Goal: Book appointment/travel/reservation

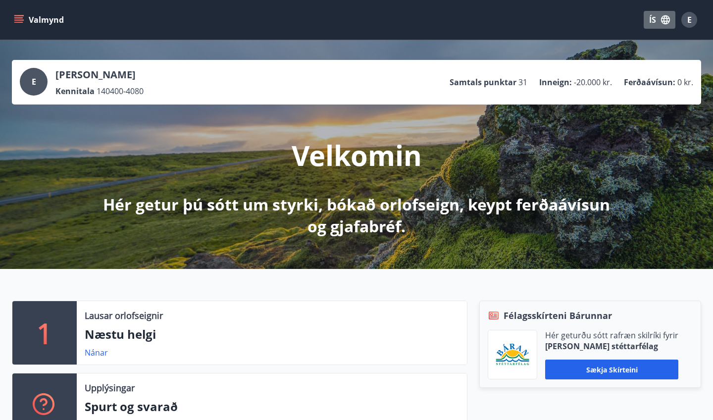
click at [654, 17] on button "ÍS" at bounding box center [660, 20] width 32 height 18
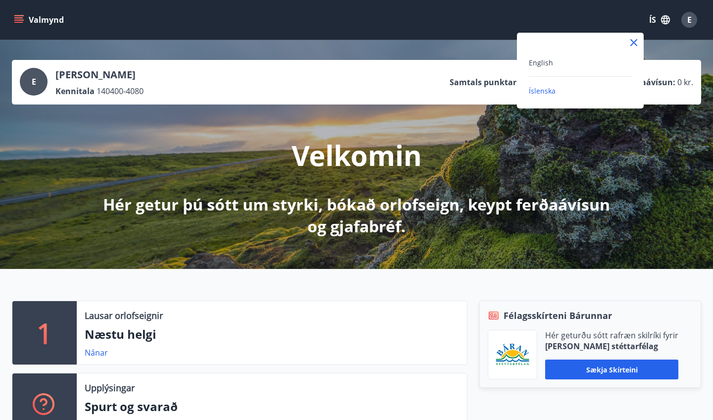
click at [563, 61] on div "English" at bounding box center [580, 62] width 103 height 12
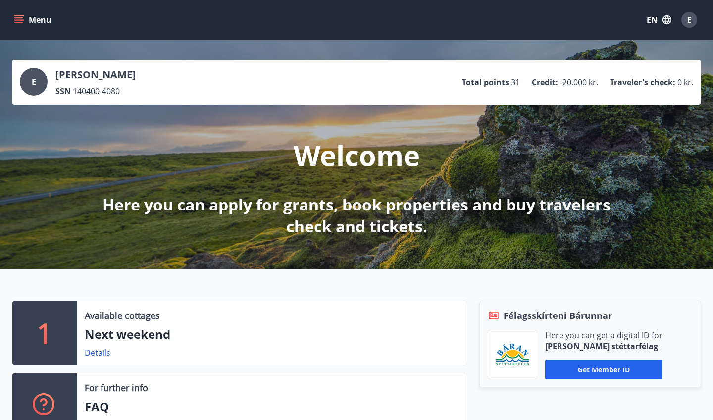
click at [18, 12] on button "Menu" at bounding box center [34, 20] width 44 height 18
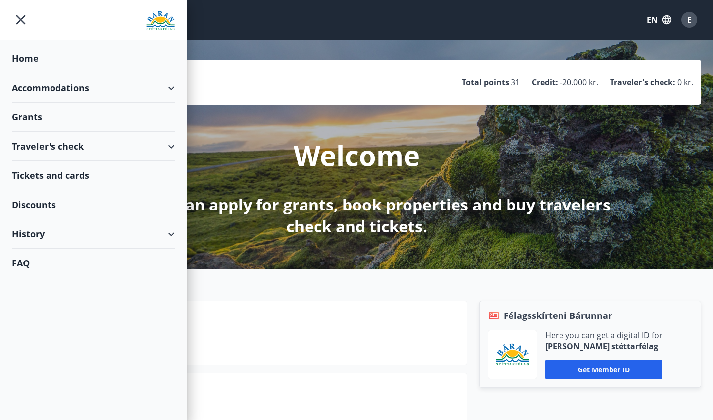
click at [26, 92] on div "Accommodations" at bounding box center [93, 87] width 163 height 29
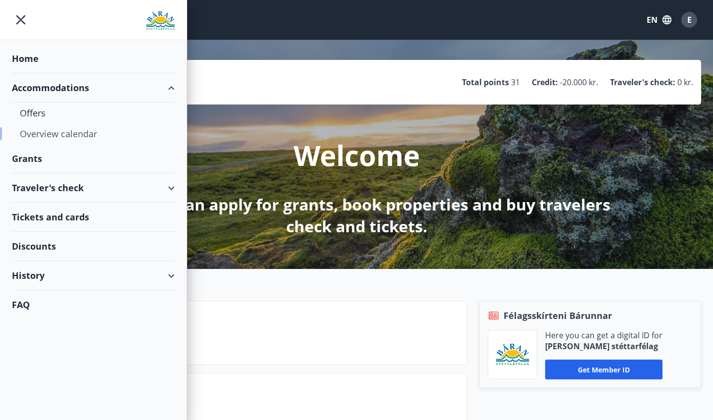
click at [27, 135] on div "Overview calendar" at bounding box center [93, 133] width 147 height 21
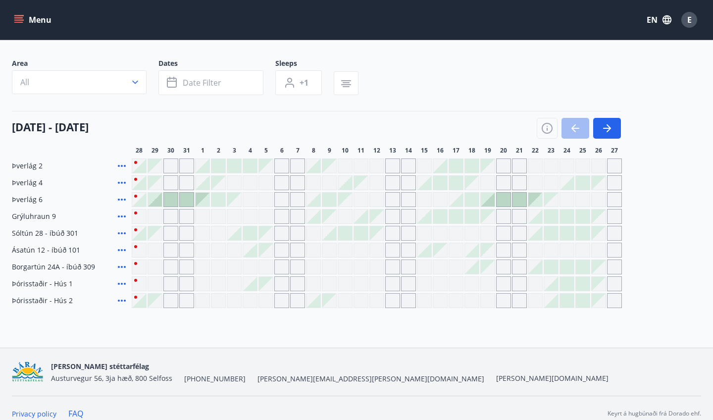
scroll to position [59, 0]
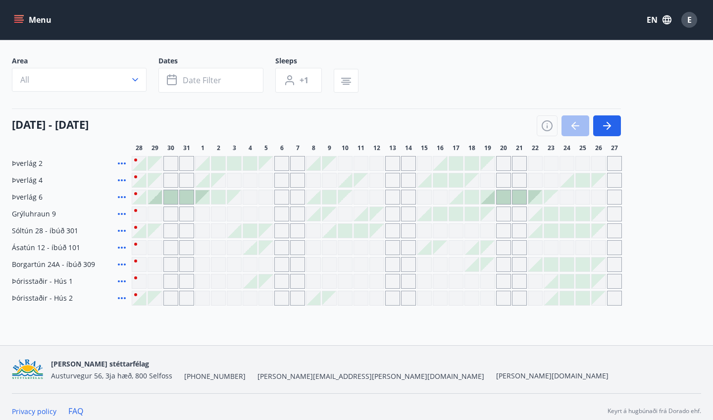
click at [141, 201] on div at bounding box center [139, 197] width 14 height 14
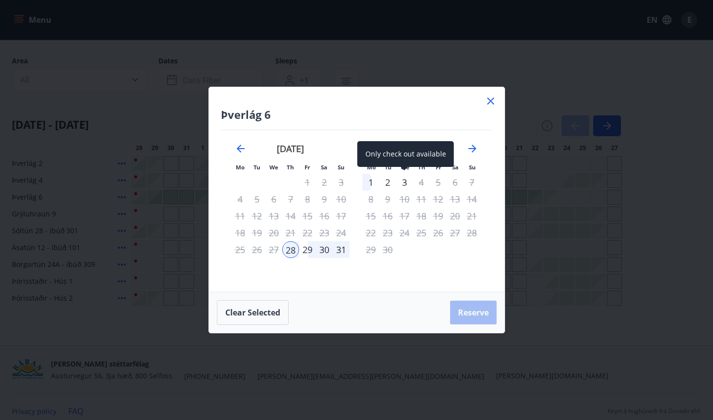
click at [402, 179] on div "3" at bounding box center [404, 182] width 17 height 17
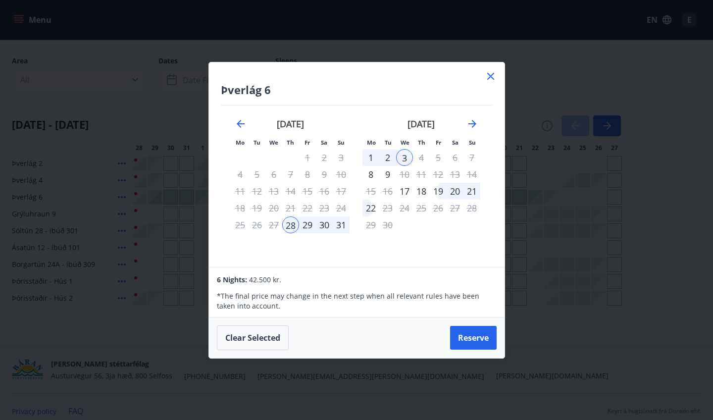
click at [487, 74] on icon at bounding box center [491, 76] width 12 height 12
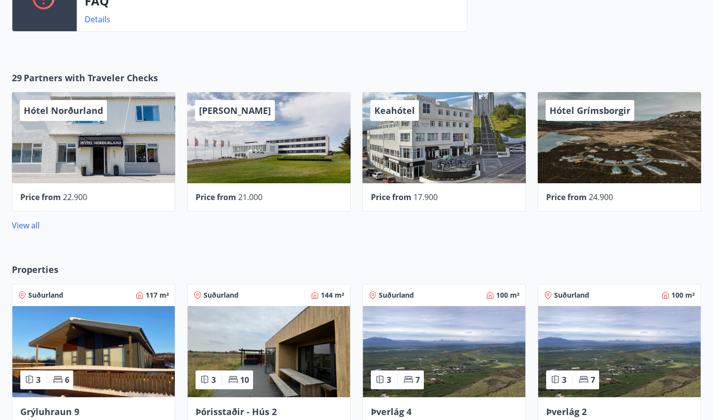
click at [242, 350] on img at bounding box center [269, 351] width 162 height 91
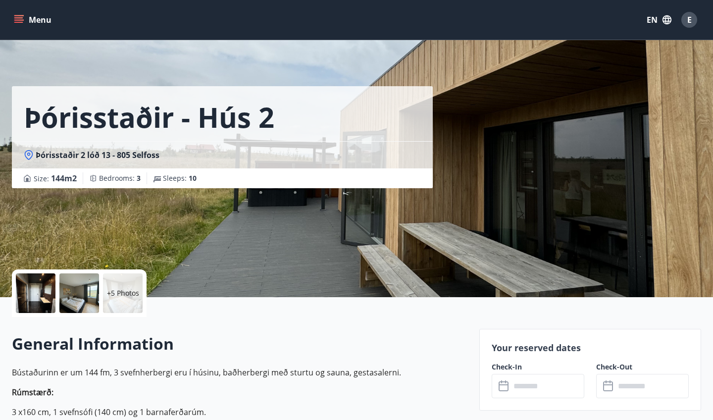
click at [46, 286] on div at bounding box center [36, 293] width 40 height 40
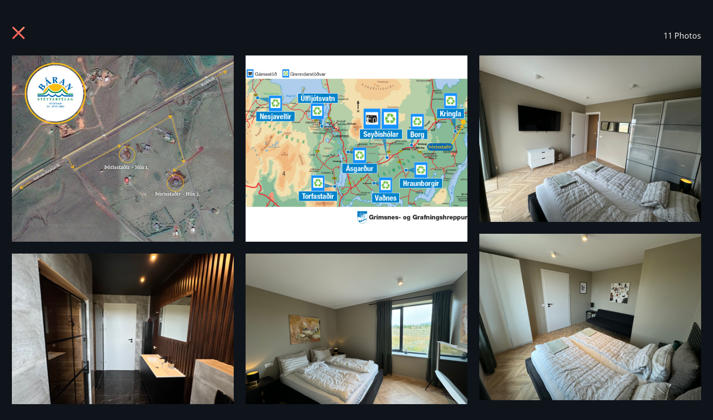
click at [589, 114] on img at bounding box center [590, 138] width 222 height 166
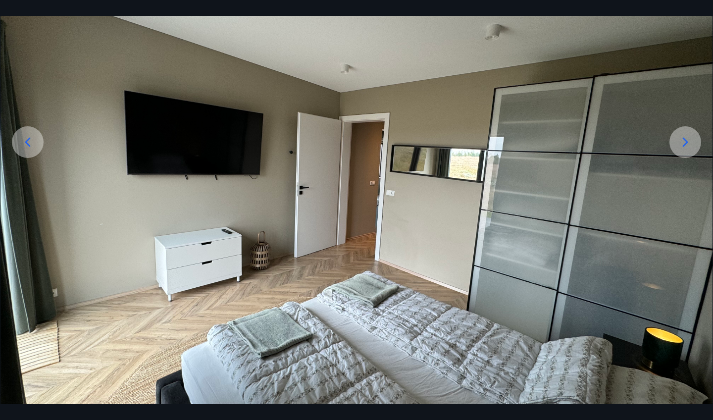
scroll to position [146, 0]
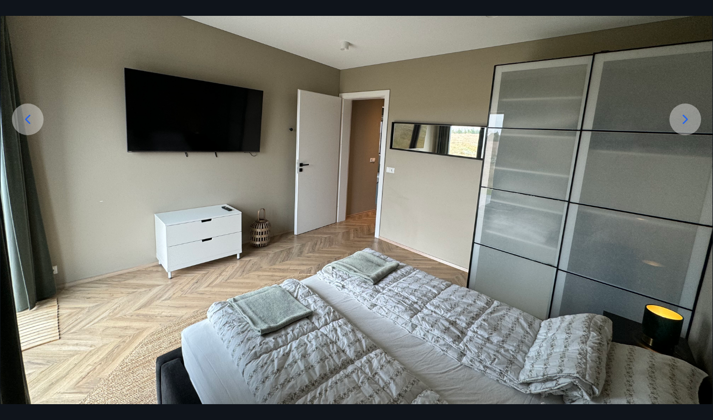
click at [692, 113] on icon at bounding box center [686, 119] width 16 height 16
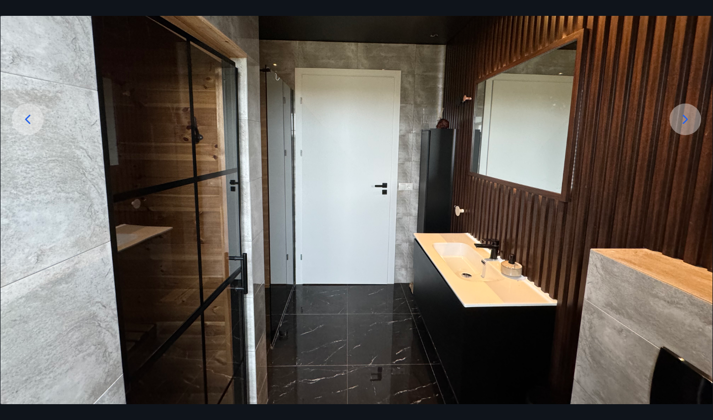
click at [692, 113] on icon at bounding box center [686, 119] width 16 height 16
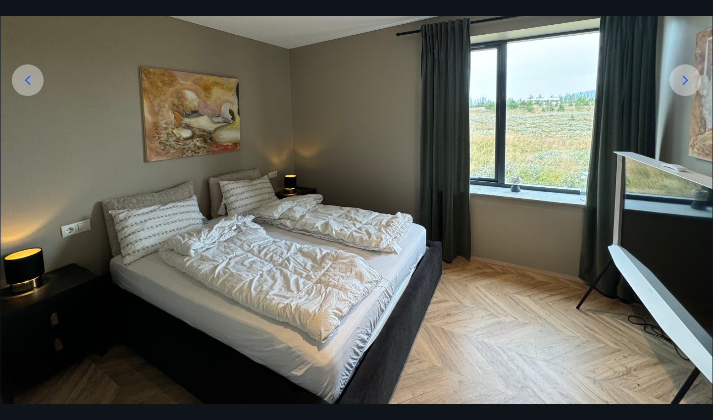
scroll to position [185, 0]
click at [681, 89] on div at bounding box center [686, 80] width 32 height 32
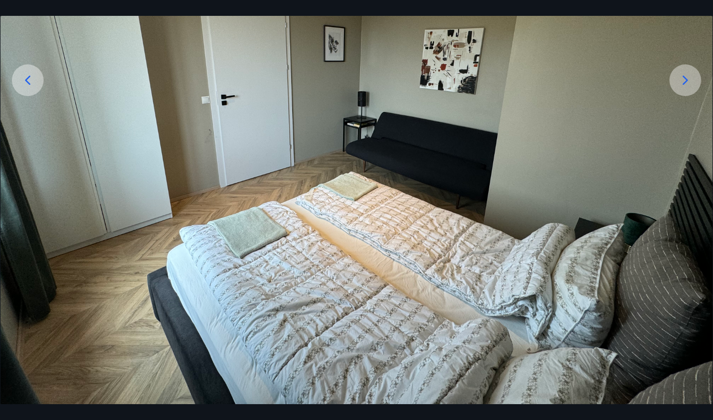
click at [681, 89] on div at bounding box center [686, 80] width 32 height 32
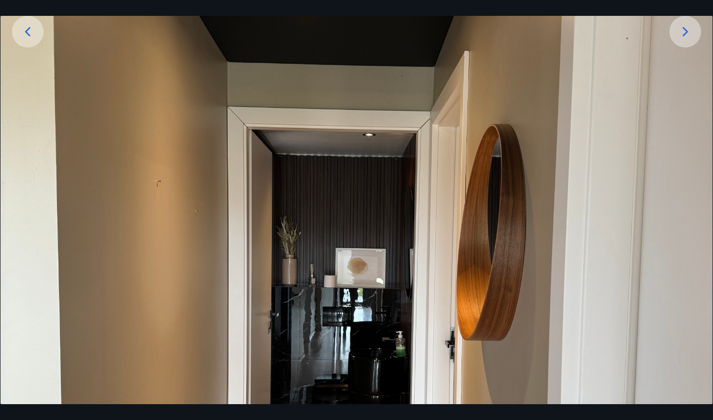
scroll to position [229, 0]
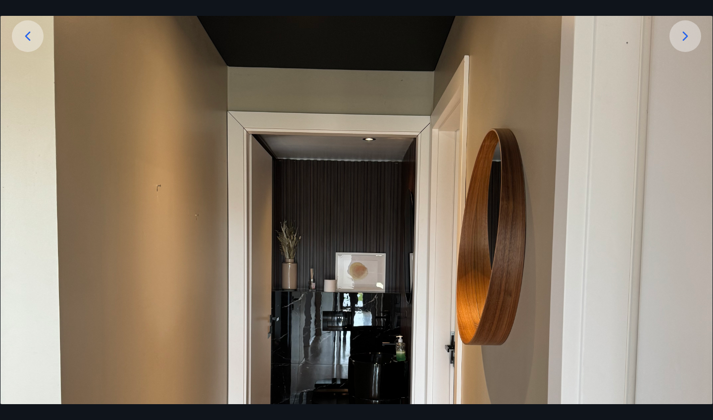
click at [688, 50] on div at bounding box center [686, 36] width 32 height 32
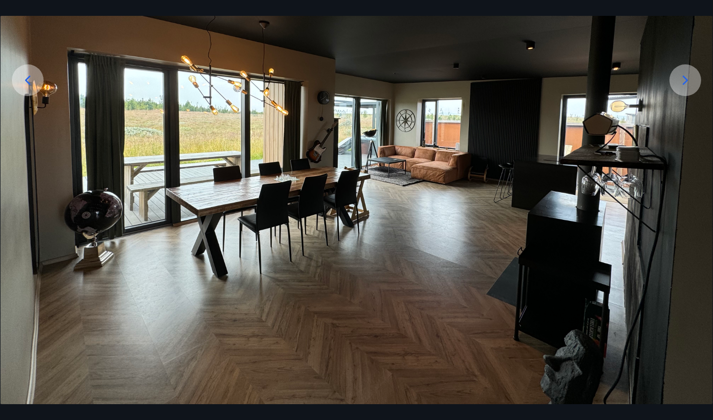
scroll to position [185, 0]
click at [684, 83] on icon at bounding box center [686, 80] width 16 height 16
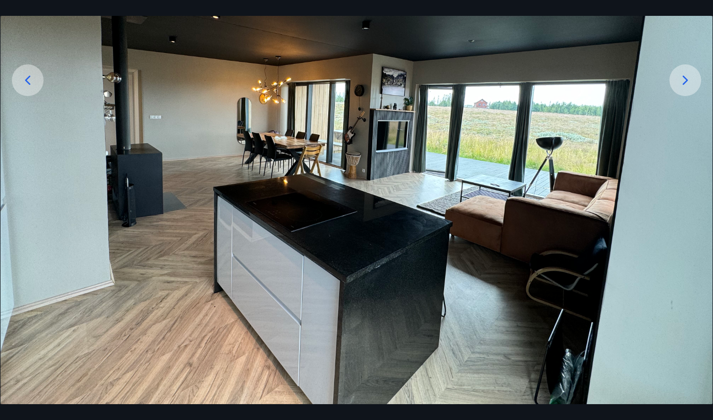
click at [684, 83] on icon at bounding box center [686, 80] width 16 height 16
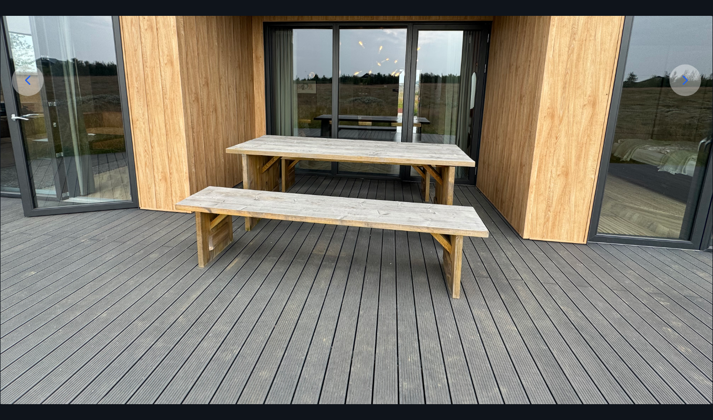
click at [684, 83] on icon at bounding box center [686, 80] width 16 height 16
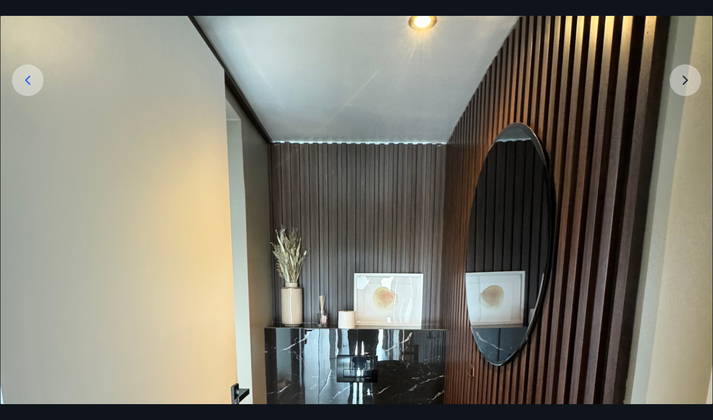
click at [684, 83] on img at bounding box center [356, 344] width 712 height 949
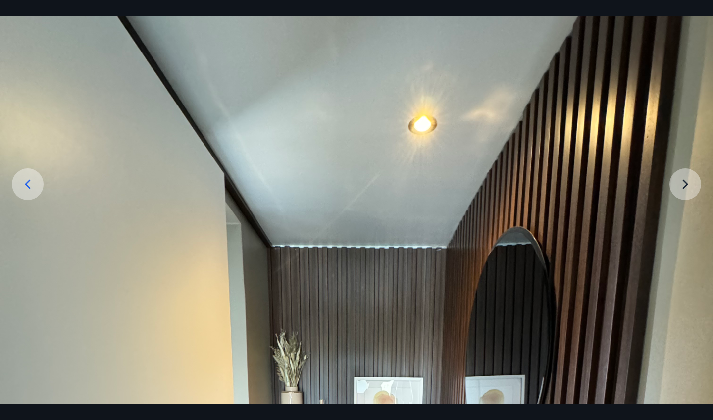
scroll to position [75, 0]
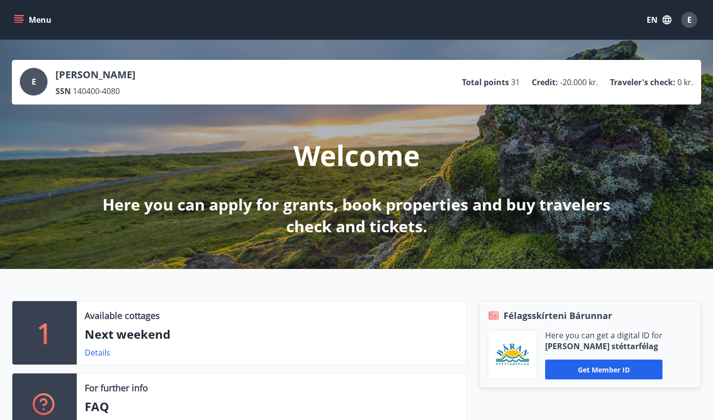
click at [34, 22] on button "Menu" at bounding box center [34, 20] width 44 height 18
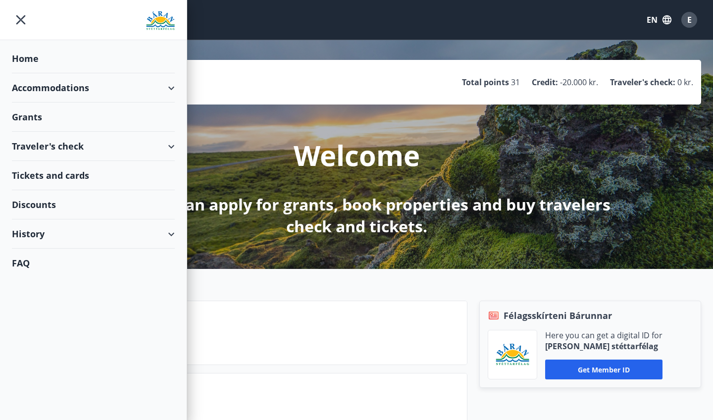
click at [50, 97] on div "Accommodations" at bounding box center [93, 87] width 163 height 29
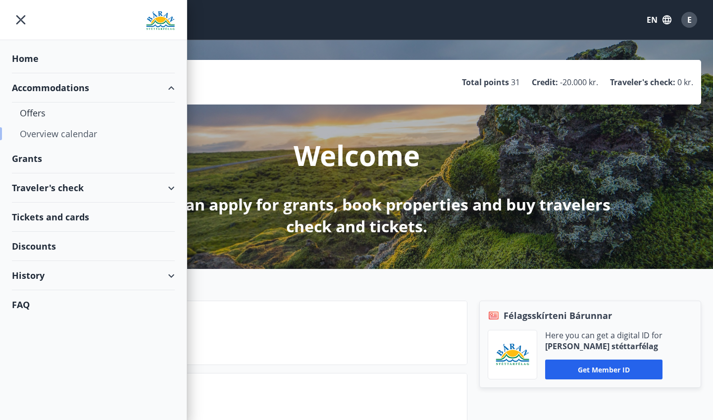
click at [61, 132] on div "Overview calendar" at bounding box center [93, 133] width 147 height 21
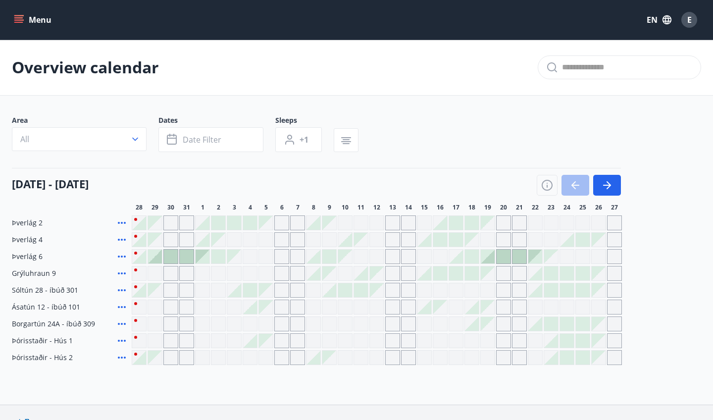
click at [201, 359] on div "Grey days are not available" at bounding box center [202, 357] width 15 height 15
click at [206, 373] on div "Overview calendar Area All Dates Date filter Sleeps +1 28 August - 27 September…" at bounding box center [356, 222] width 713 height 365
click at [263, 259] on div "Grey days are not available" at bounding box center [266, 256] width 15 height 15
click at [241, 260] on div "Grey days are not available" at bounding box center [234, 256] width 15 height 15
click at [236, 259] on div "Grey days are not available" at bounding box center [234, 257] width 14 height 14
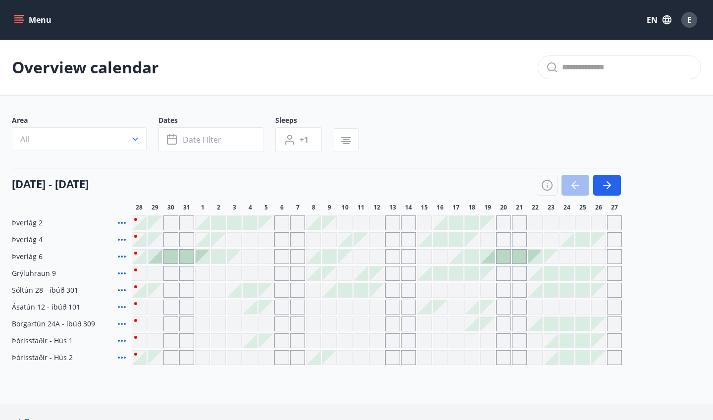
click at [267, 182] on div "28 August - 27 September" at bounding box center [316, 182] width 609 height 28
click at [207, 224] on div at bounding box center [203, 223] width 14 height 14
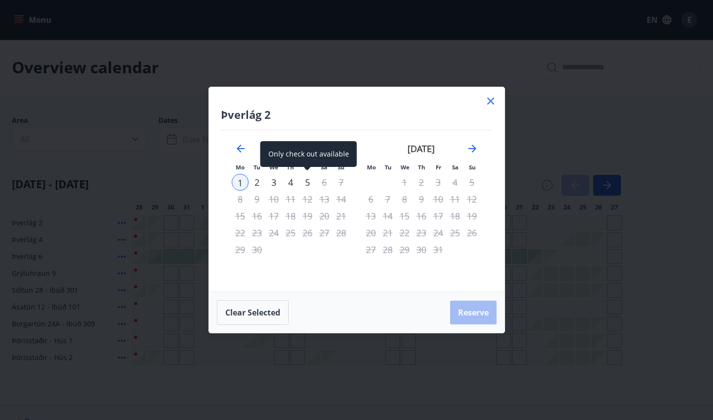
click at [308, 180] on div "5" at bounding box center [307, 182] width 17 height 17
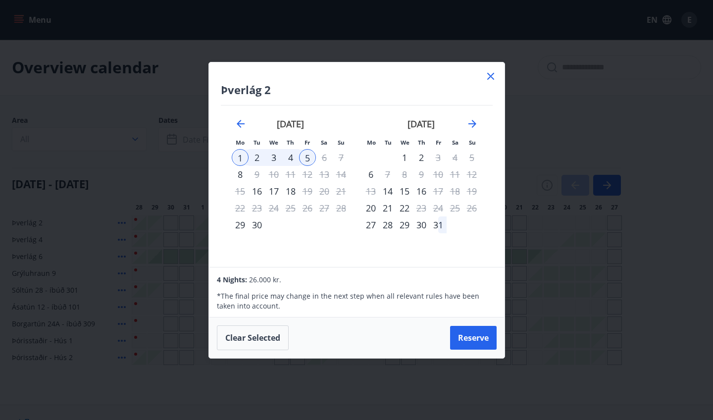
click at [489, 82] on div at bounding box center [491, 77] width 12 height 15
click at [492, 72] on icon at bounding box center [491, 76] width 12 height 12
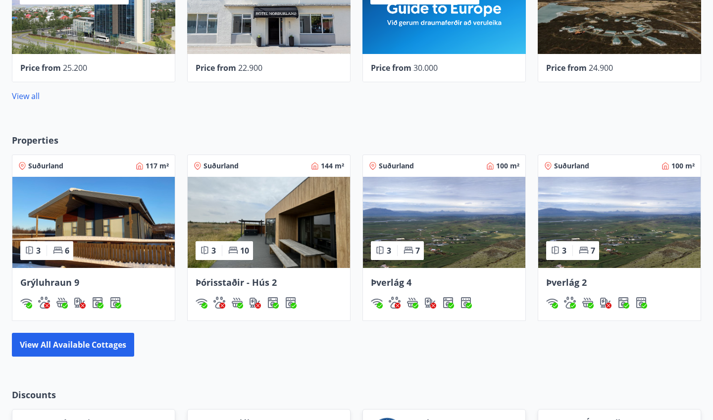
scroll to position [534, 0]
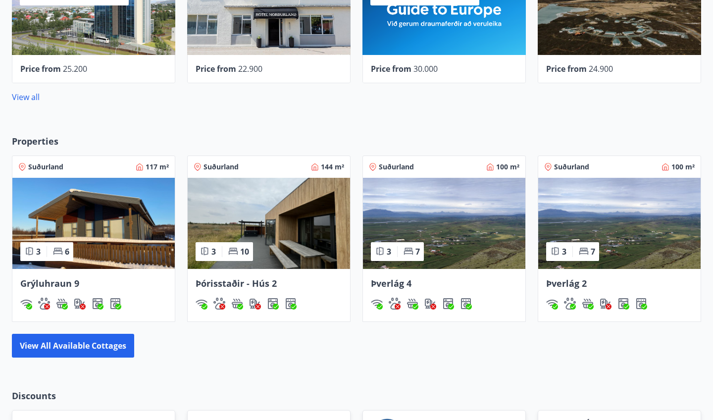
click at [286, 221] on img at bounding box center [269, 223] width 162 height 91
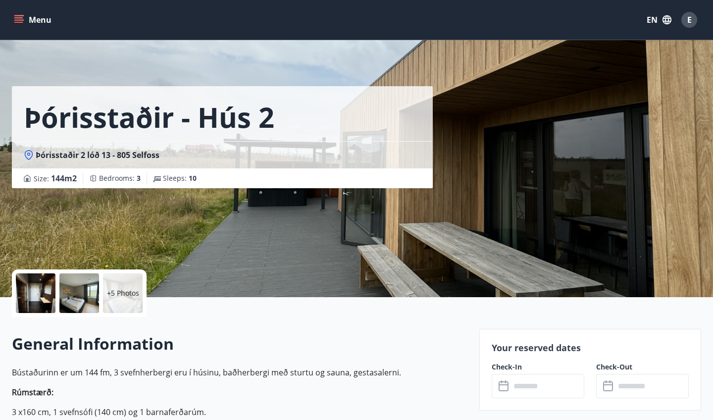
click at [275, 220] on div "Þórisstaðir - Hús 2 Þórisstaðir 2 lóð 13 - 805 Selfoss Size : 144 m2 Bedrooms :…" at bounding box center [242, 148] width 460 height 297
click at [133, 290] on p "+5 Photos" at bounding box center [123, 293] width 32 height 10
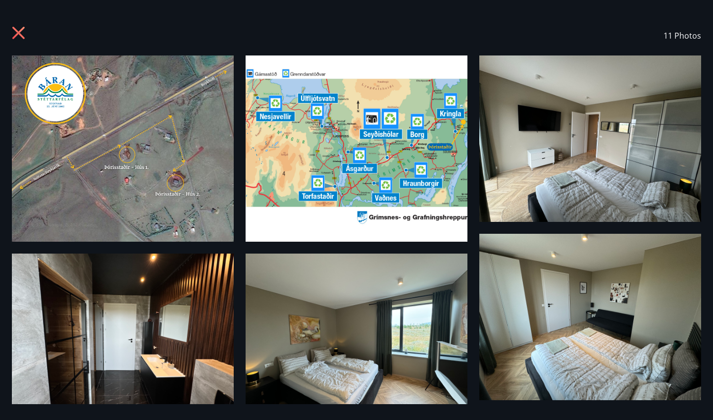
click at [377, 152] on img at bounding box center [357, 148] width 222 height 186
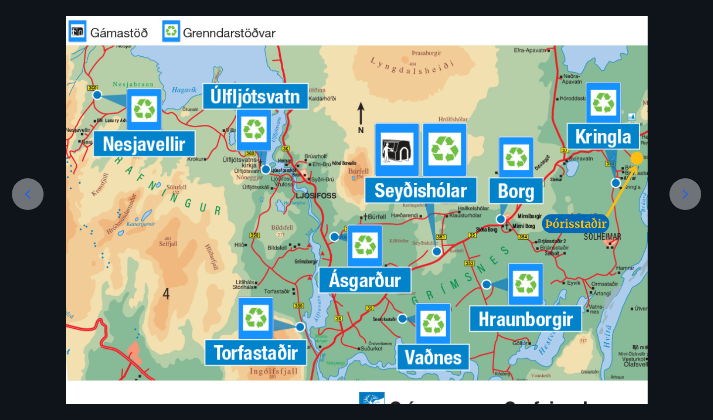
scroll to position [53, 0]
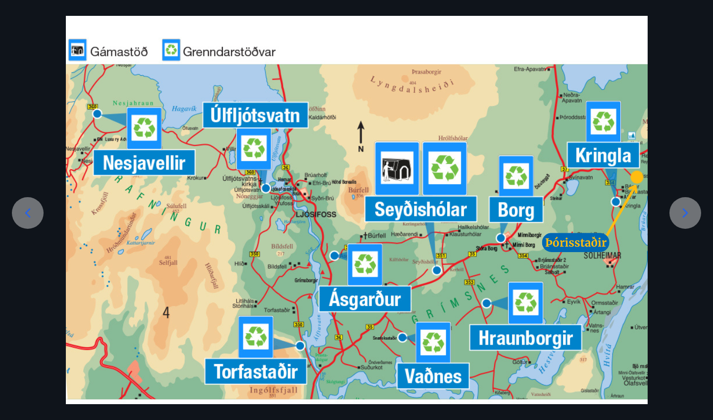
click at [682, 33] on div at bounding box center [356, 247] width 713 height 488
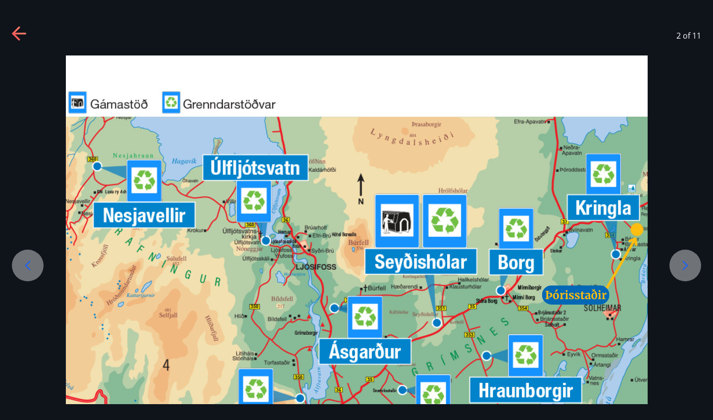
scroll to position [0, 0]
click at [18, 40] on icon at bounding box center [16, 33] width 8 height 14
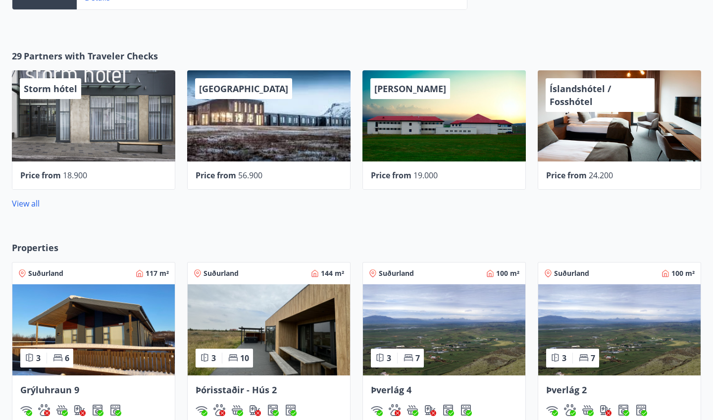
scroll to position [426, 0]
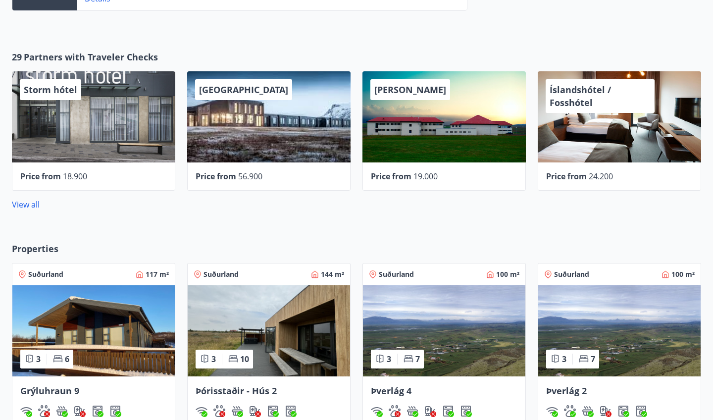
click at [242, 140] on div "UMI Hotel" at bounding box center [268, 116] width 163 height 91
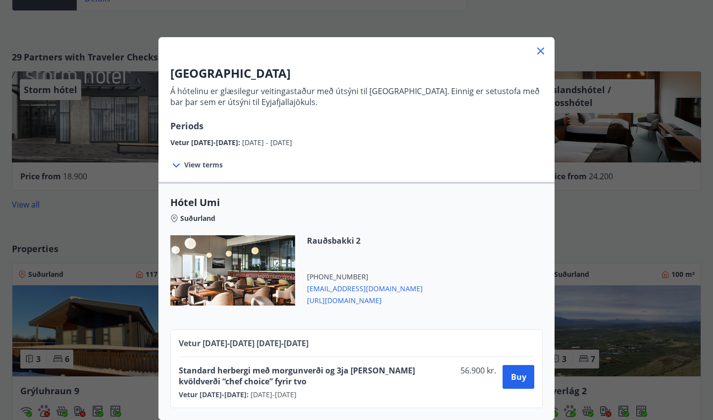
scroll to position [22, 0]
click at [547, 52] on div at bounding box center [356, 47] width 396 height 20
click at [542, 49] on icon at bounding box center [541, 51] width 12 height 12
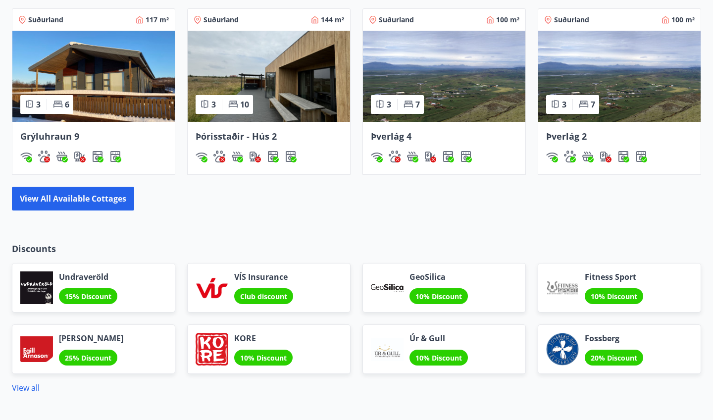
scroll to position [682, 0]
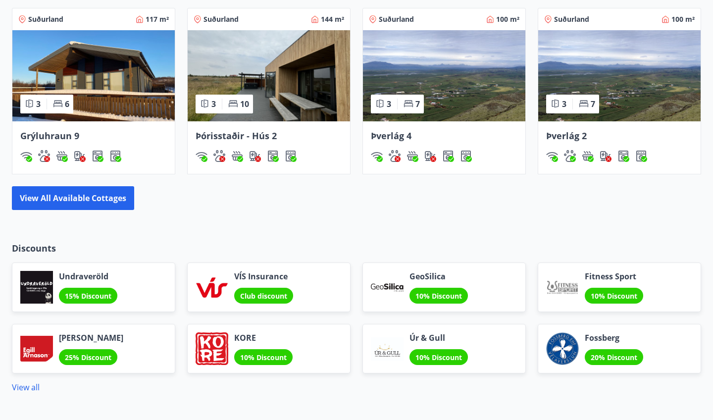
click at [232, 207] on div "View all available cottages" at bounding box center [356, 198] width 689 height 24
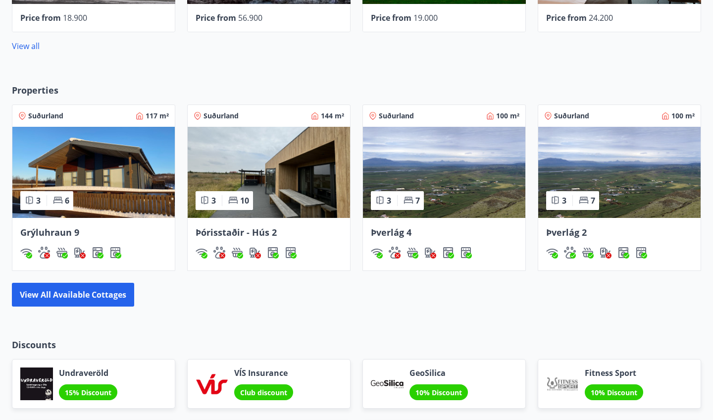
click at [264, 177] on img at bounding box center [269, 172] width 162 height 91
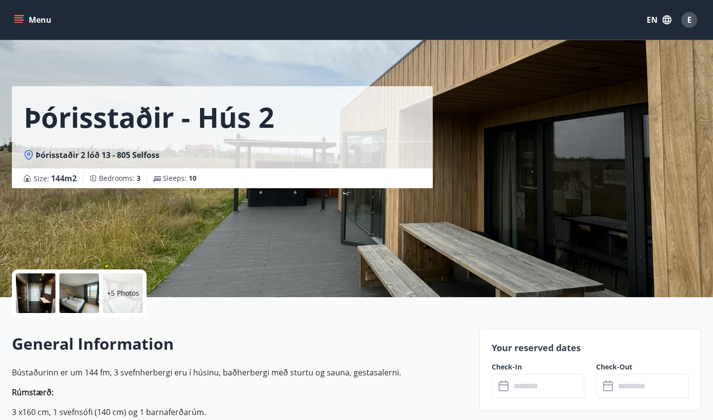
click at [42, 291] on div at bounding box center [36, 293] width 40 height 40
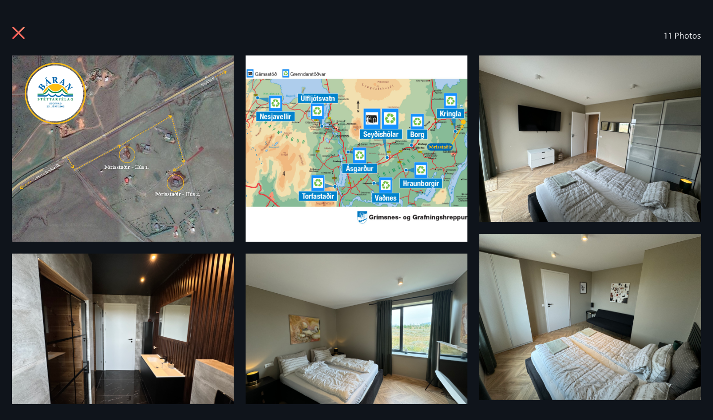
click at [533, 158] on img at bounding box center [590, 138] width 222 height 166
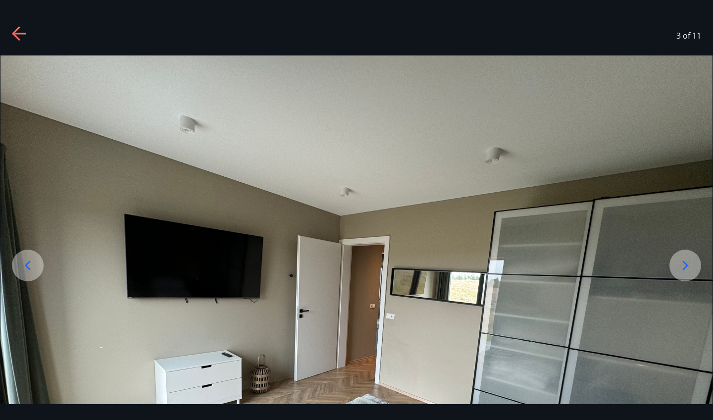
click at [13, 29] on icon at bounding box center [20, 34] width 16 height 16
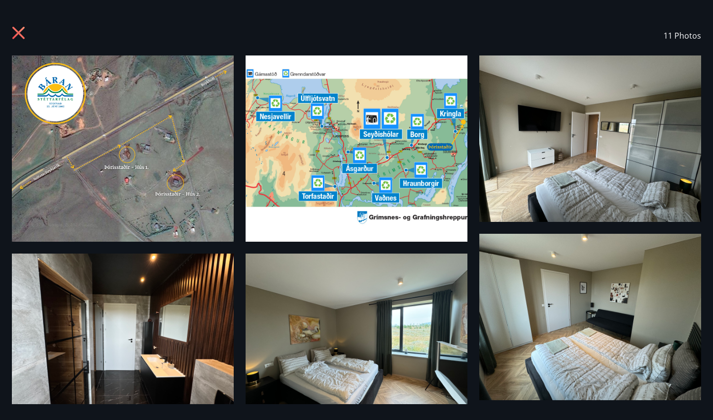
click at [501, 153] on img at bounding box center [590, 138] width 222 height 166
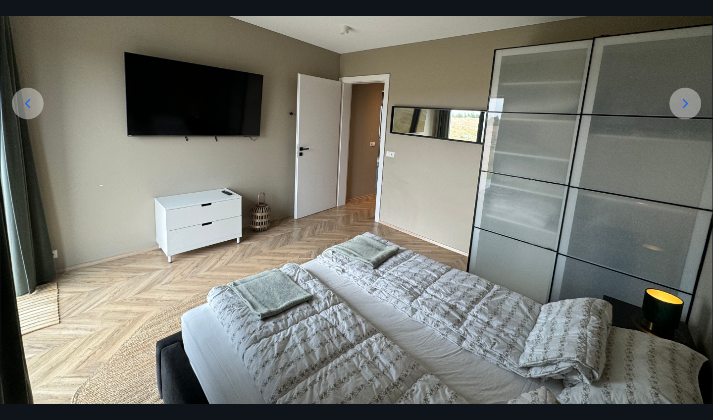
scroll to position [159, 0]
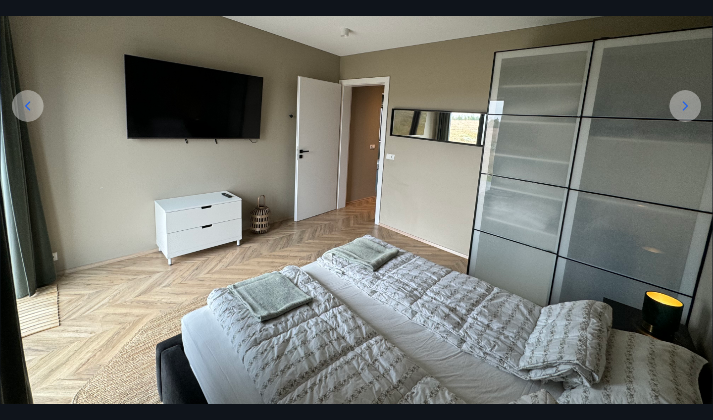
click at [691, 111] on icon at bounding box center [686, 106] width 16 height 16
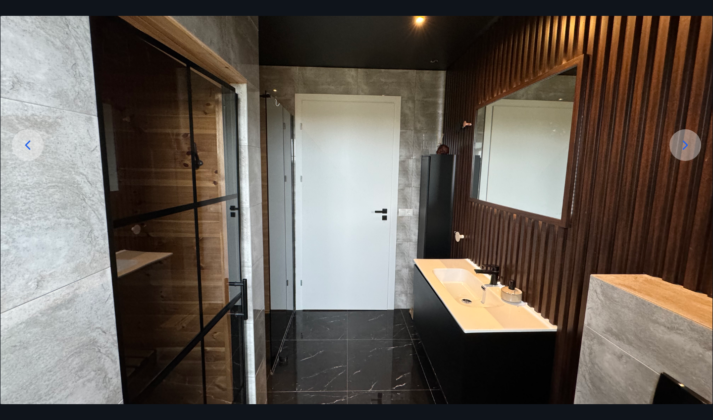
scroll to position [132, 0]
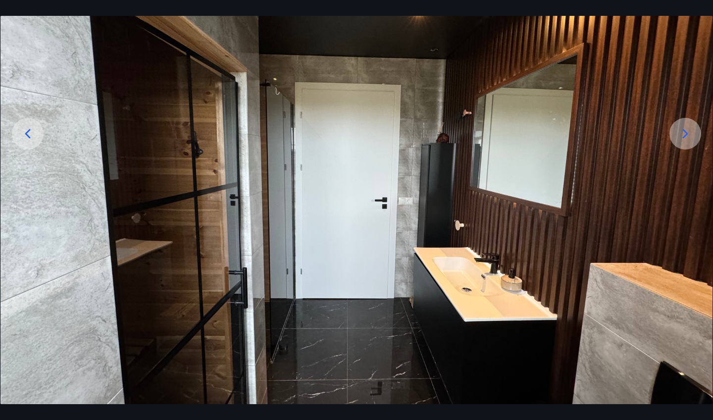
click at [683, 140] on icon at bounding box center [686, 134] width 16 height 16
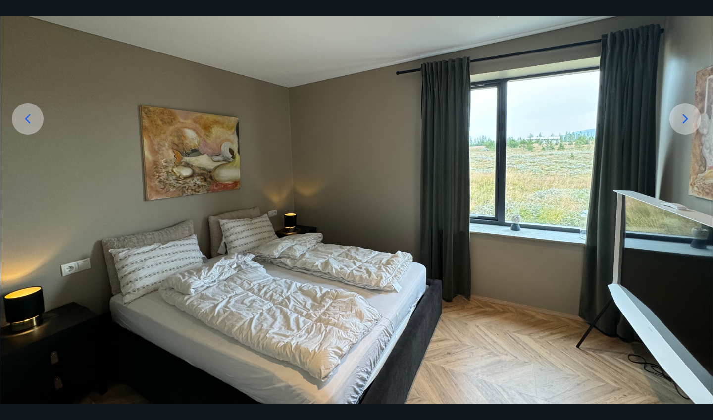
scroll to position [130, 0]
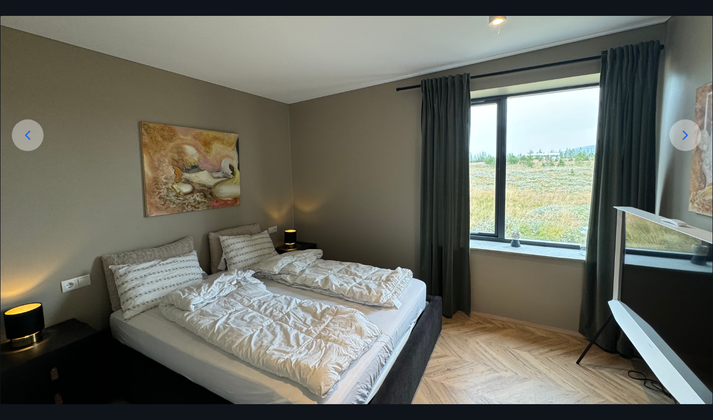
click at [683, 140] on icon at bounding box center [686, 135] width 16 height 16
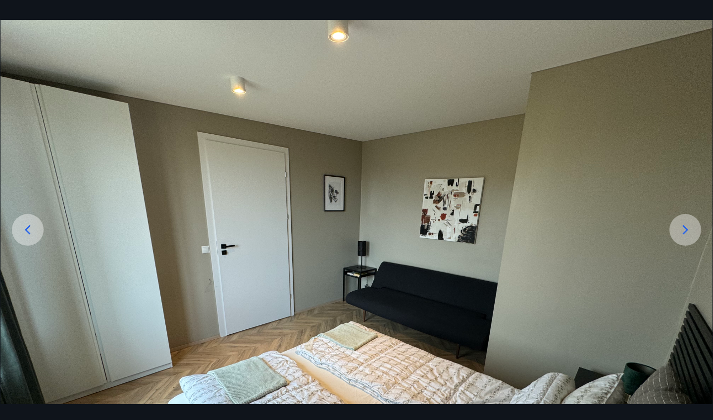
scroll to position [118, 0]
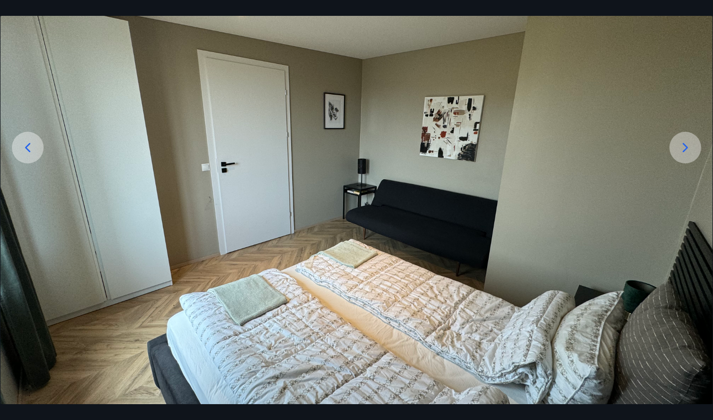
click at [684, 143] on icon at bounding box center [686, 148] width 16 height 16
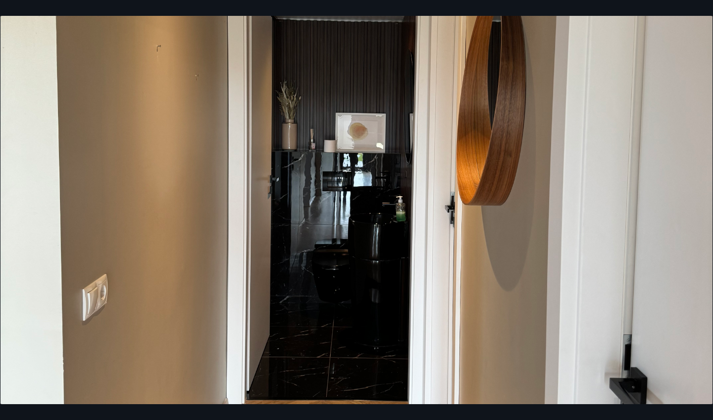
scroll to position [234, 0]
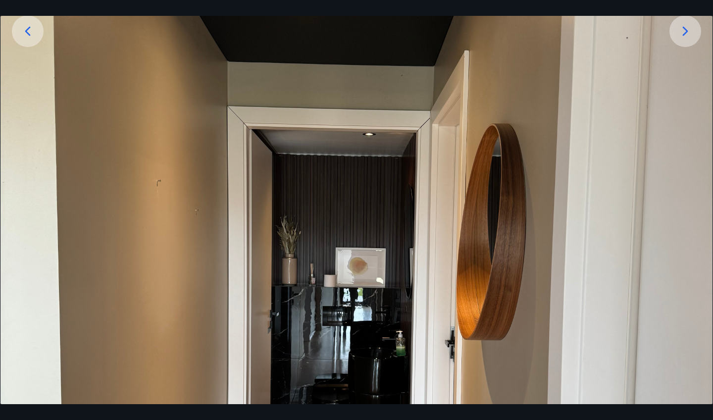
click at [687, 25] on icon at bounding box center [686, 31] width 16 height 16
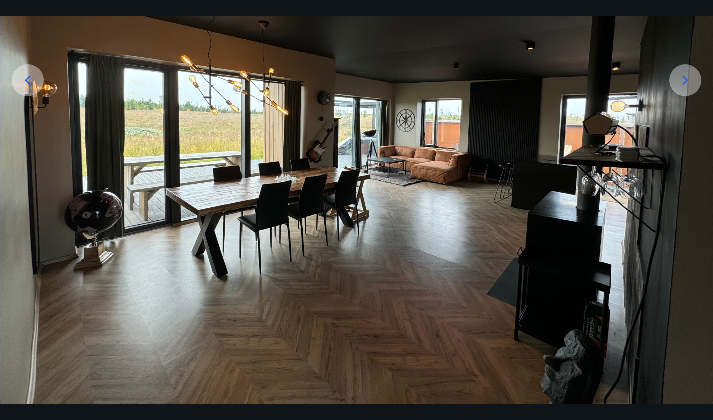
scroll to position [185, 0]
click at [687, 25] on img at bounding box center [356, 137] width 712 height 534
click at [681, 83] on icon at bounding box center [686, 80] width 16 height 16
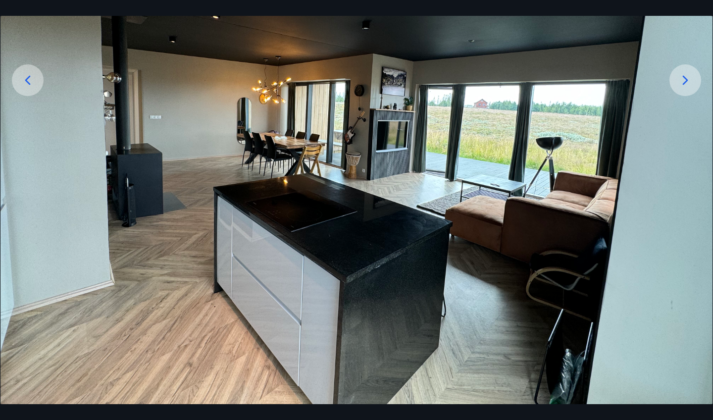
click at [681, 83] on icon at bounding box center [686, 80] width 16 height 16
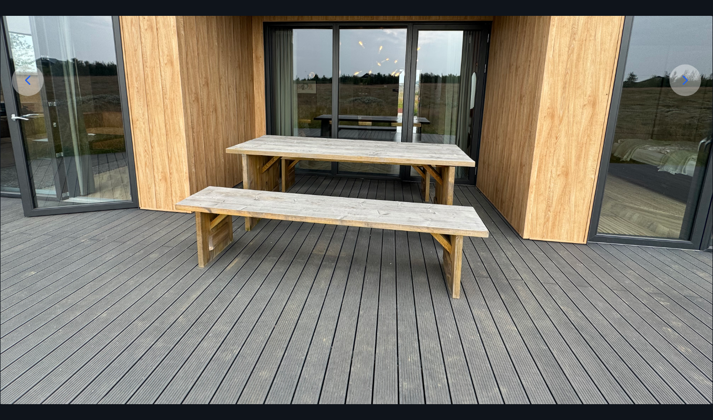
click at [681, 83] on icon at bounding box center [686, 80] width 16 height 16
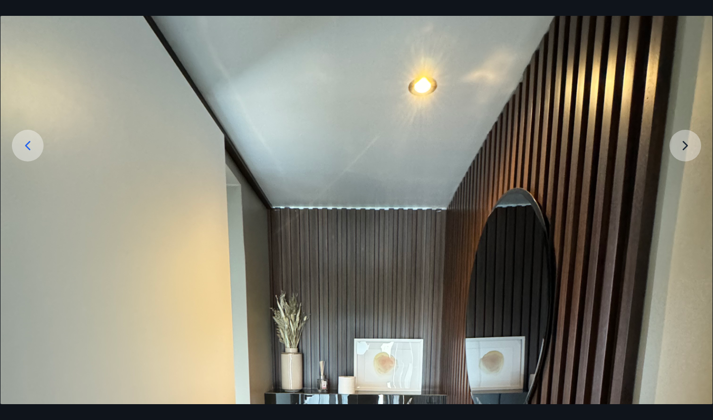
scroll to position [107, 0]
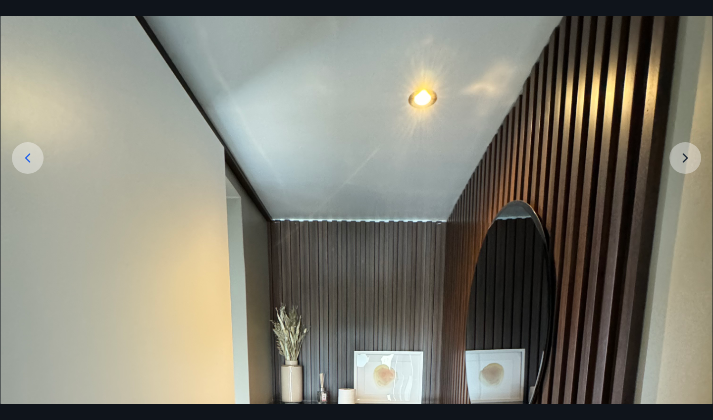
click at [679, 150] on img at bounding box center [356, 422] width 712 height 949
click at [684, 163] on img at bounding box center [356, 422] width 712 height 949
click at [27, 157] on icon at bounding box center [27, 158] width 5 height 9
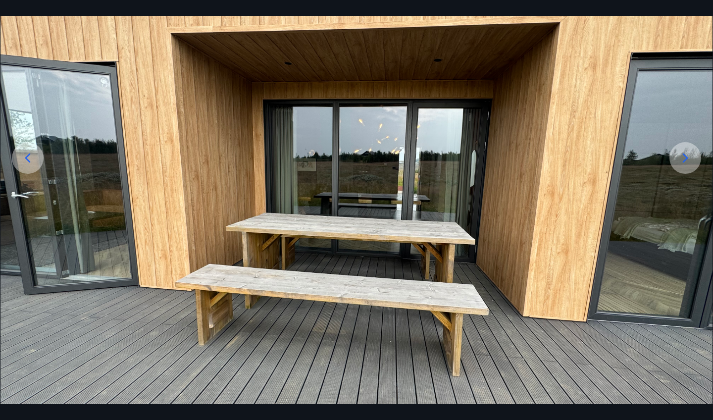
click at [27, 157] on icon at bounding box center [27, 158] width 5 height 9
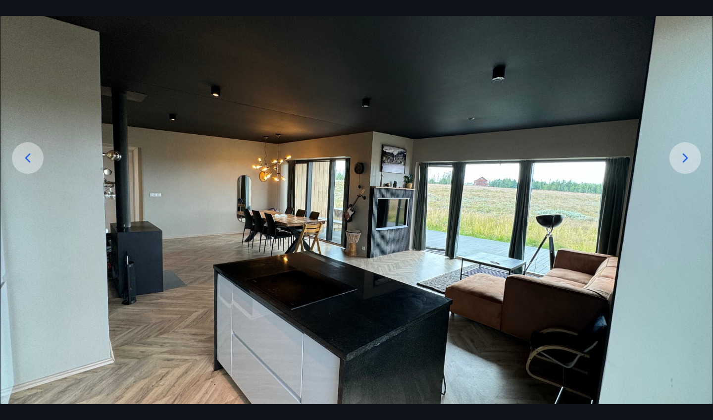
click at [22, 155] on icon at bounding box center [28, 158] width 16 height 16
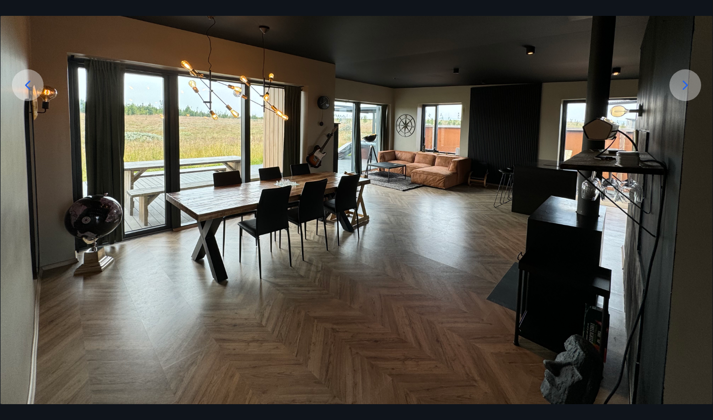
scroll to position [168, 0]
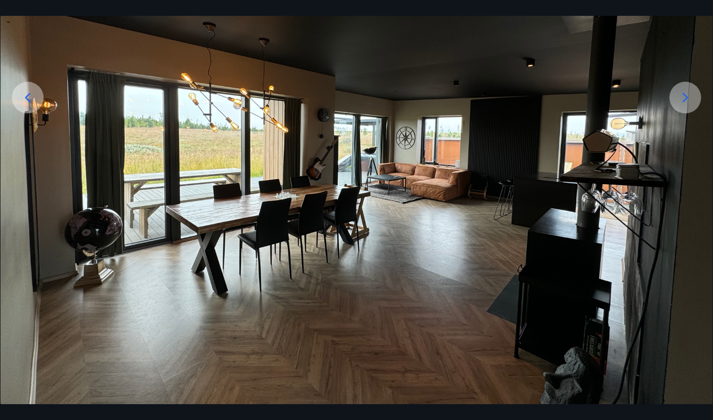
click at [27, 109] on div at bounding box center [28, 98] width 32 height 32
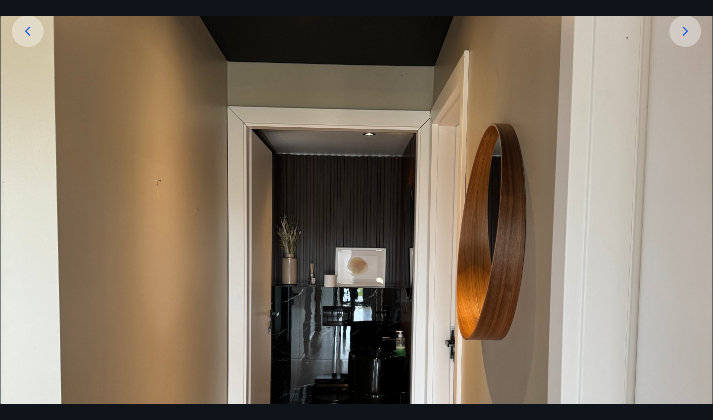
scroll to position [250, 0]
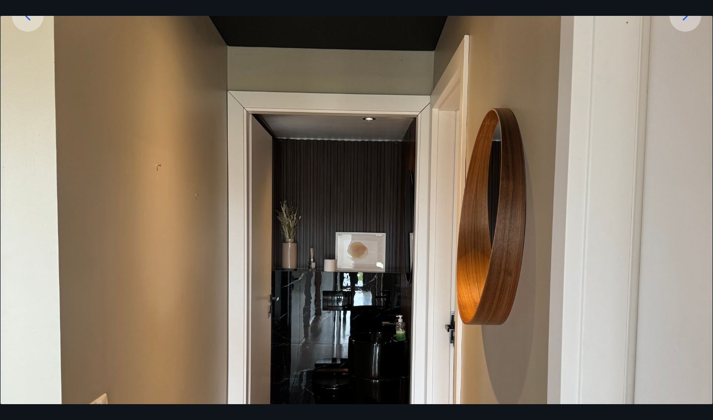
click at [27, 31] on div at bounding box center [28, 16] width 32 height 32
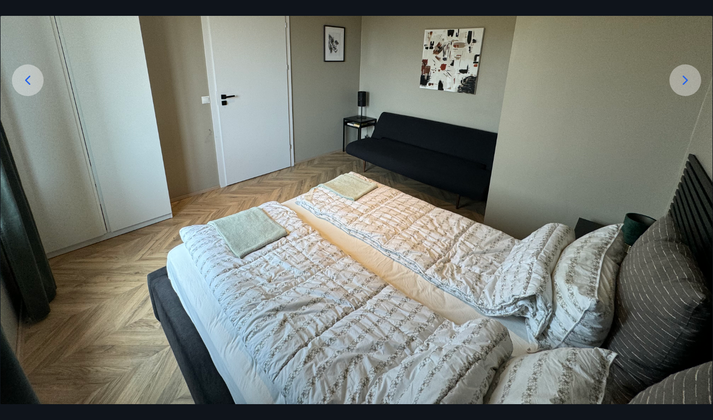
scroll to position [162, 0]
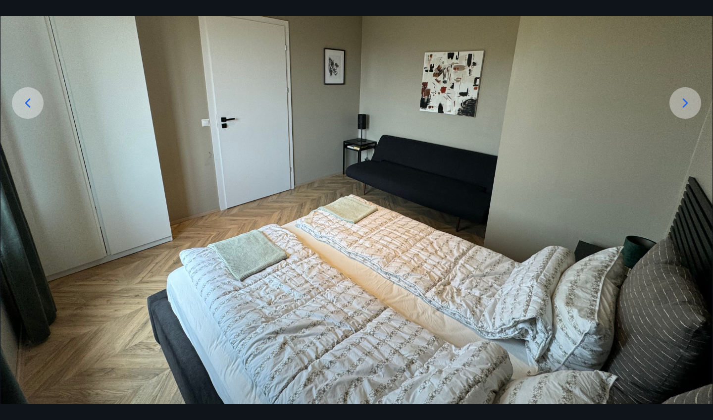
click at [35, 106] on icon at bounding box center [28, 103] width 16 height 16
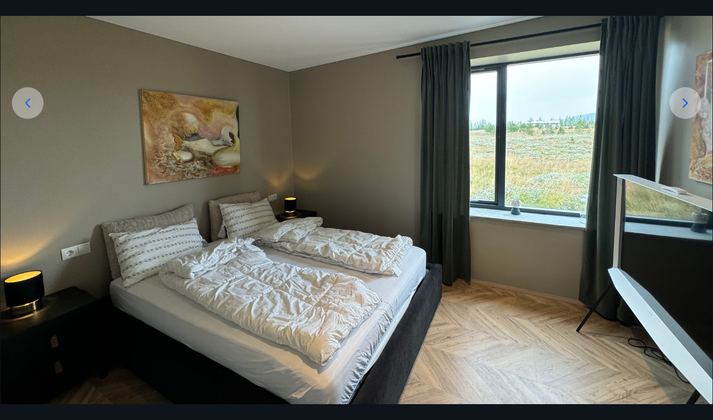
click at [35, 106] on icon at bounding box center [28, 103] width 16 height 16
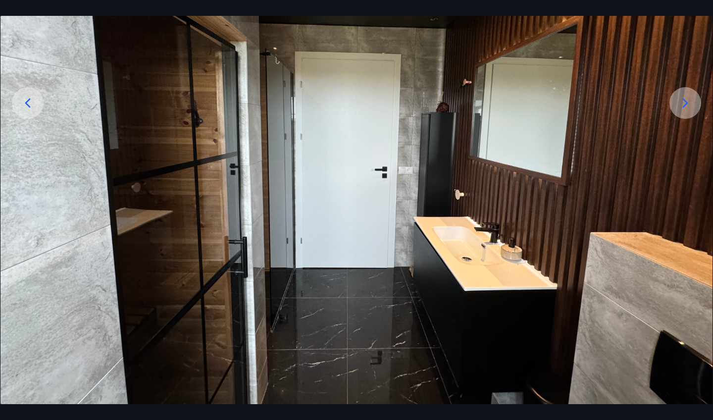
click at [689, 111] on div at bounding box center [686, 103] width 32 height 32
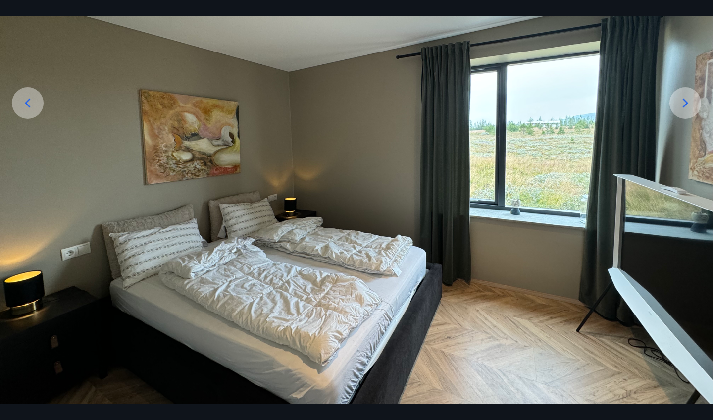
click at [32, 107] on icon at bounding box center [28, 103] width 16 height 16
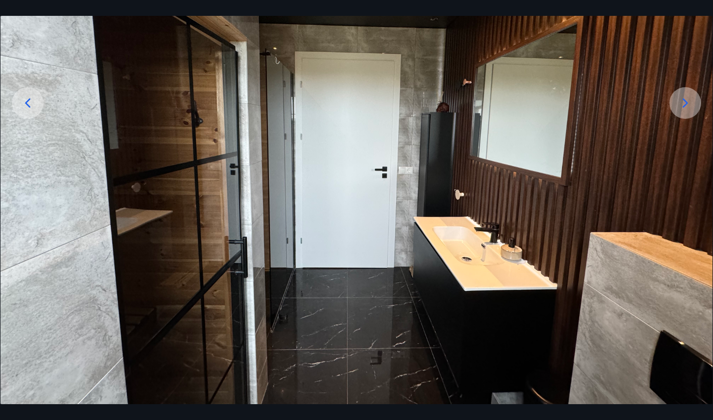
click at [32, 107] on icon at bounding box center [28, 103] width 16 height 16
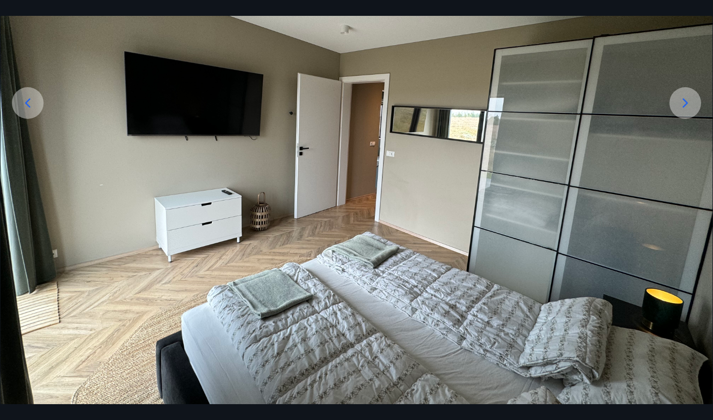
scroll to position [585, 0]
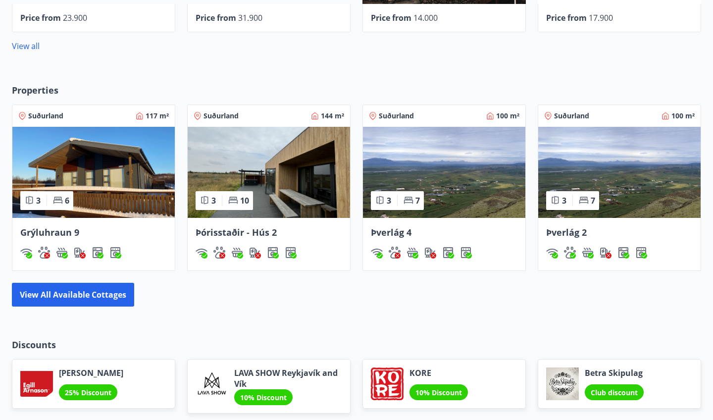
click at [124, 180] on img at bounding box center [93, 172] width 162 height 91
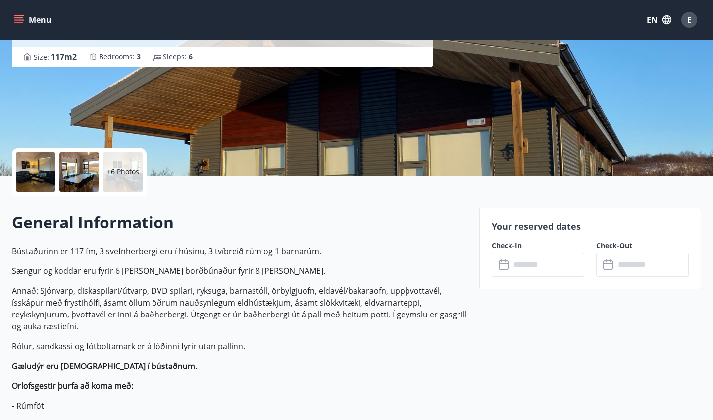
scroll to position [114, 0]
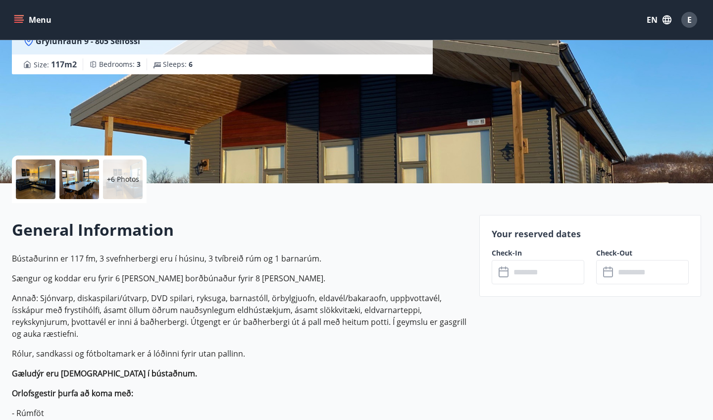
click at [125, 171] on div "+6 Photos" at bounding box center [123, 179] width 40 height 40
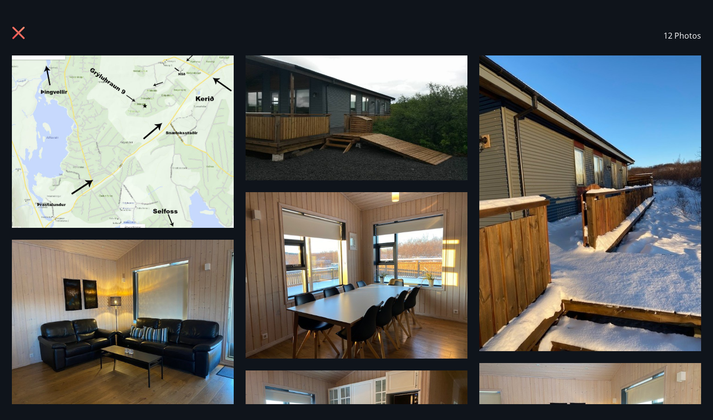
click at [248, 125] on img at bounding box center [357, 117] width 222 height 125
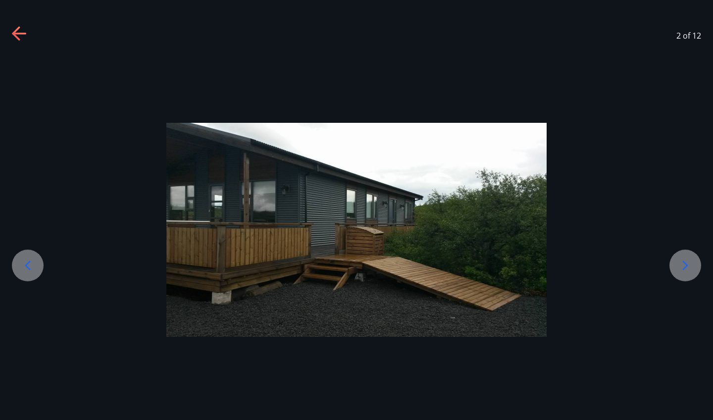
click at [690, 262] on icon at bounding box center [686, 266] width 16 height 16
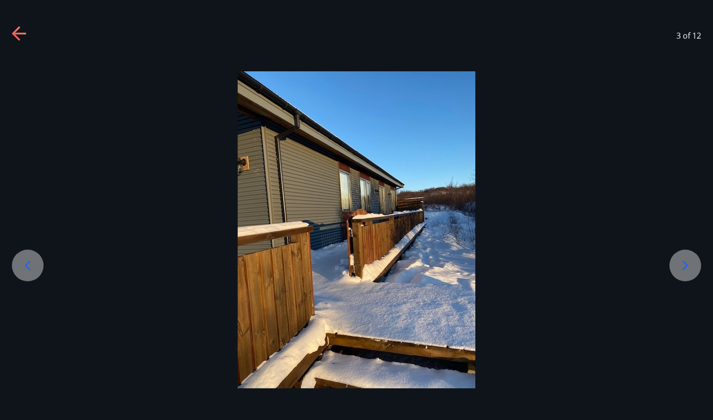
click at [686, 262] on icon at bounding box center [686, 266] width 16 height 16
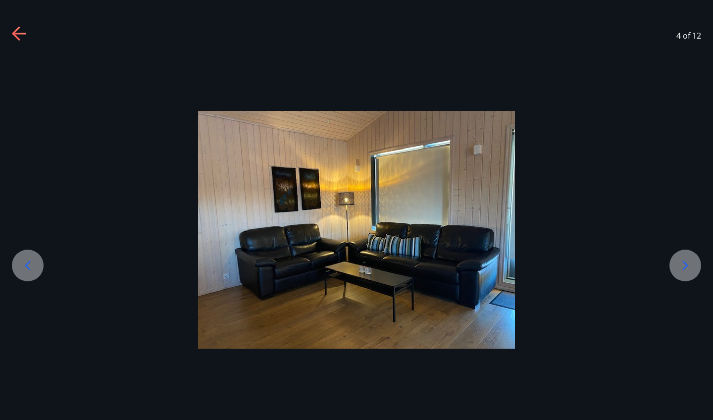
click at [684, 264] on icon at bounding box center [686, 266] width 16 height 16
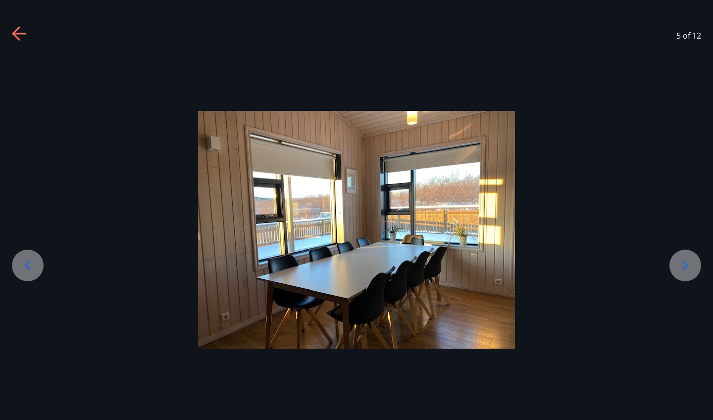
click at [684, 264] on icon at bounding box center [686, 266] width 16 height 16
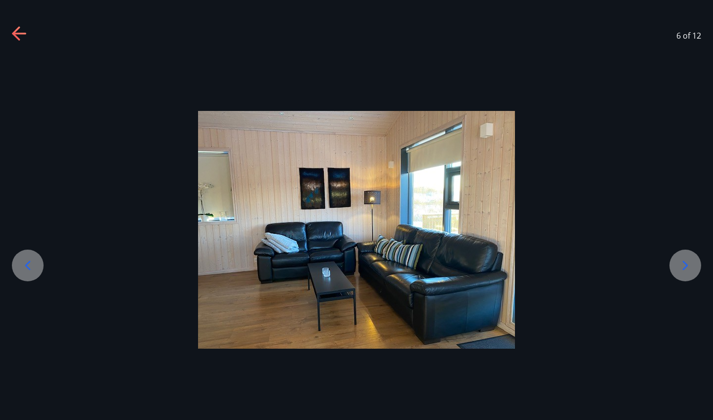
click at [684, 264] on icon at bounding box center [686, 266] width 16 height 16
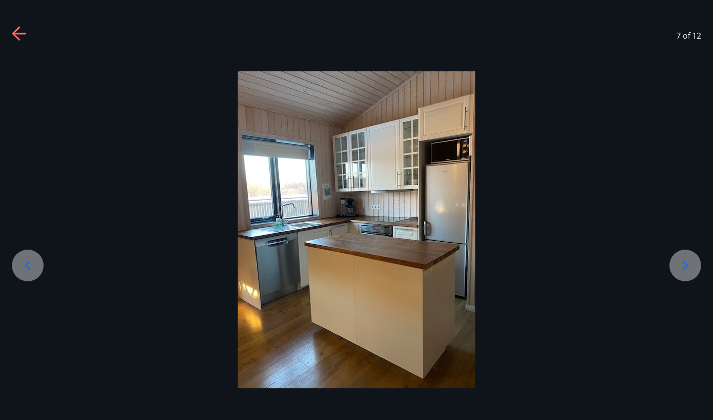
click at [684, 264] on icon at bounding box center [686, 266] width 16 height 16
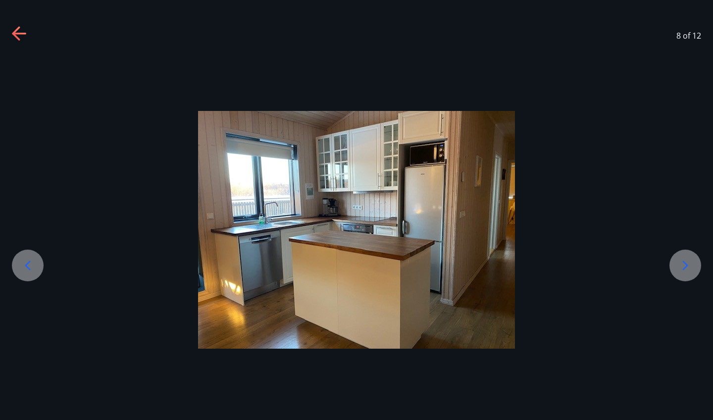
click at [684, 264] on icon at bounding box center [686, 266] width 16 height 16
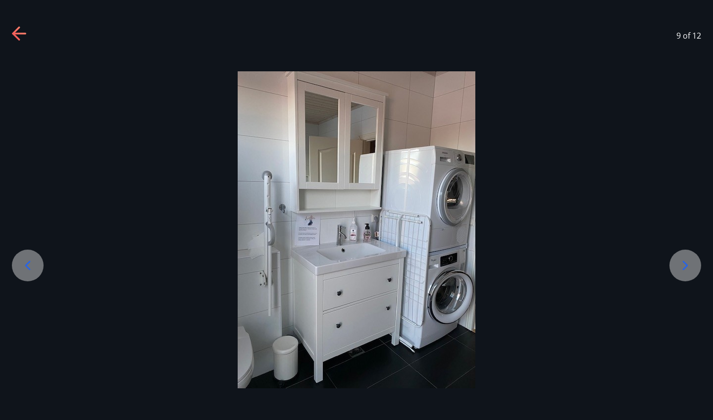
click at [684, 264] on icon at bounding box center [686, 266] width 16 height 16
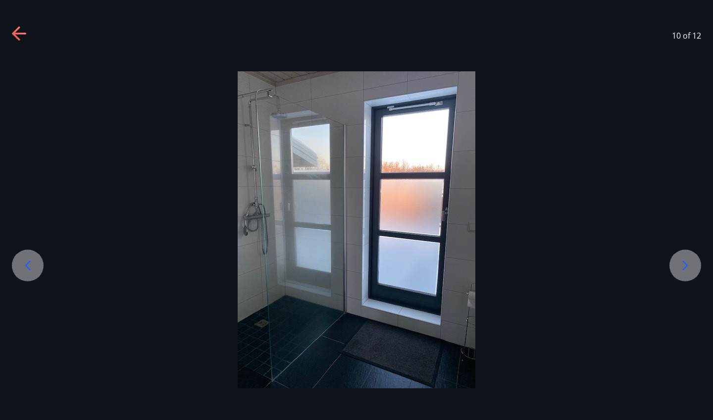
click at [684, 264] on icon at bounding box center [686, 266] width 16 height 16
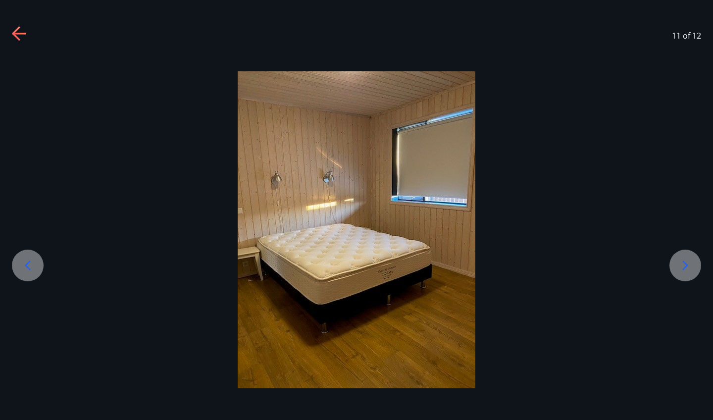
click at [684, 264] on icon at bounding box center [686, 266] width 16 height 16
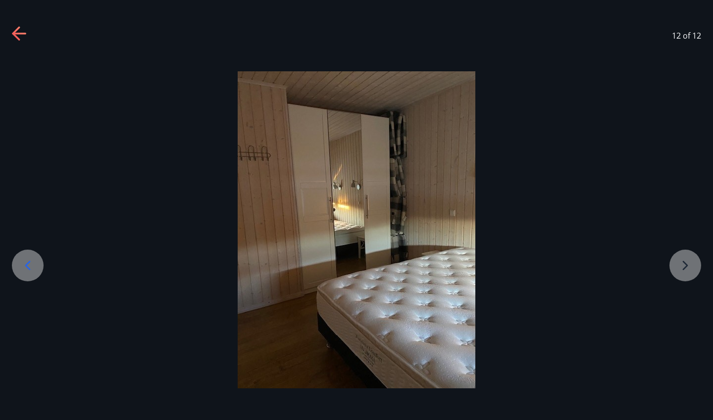
click at [684, 264] on div at bounding box center [356, 229] width 713 height 317
click at [17, 40] on icon at bounding box center [20, 34] width 16 height 16
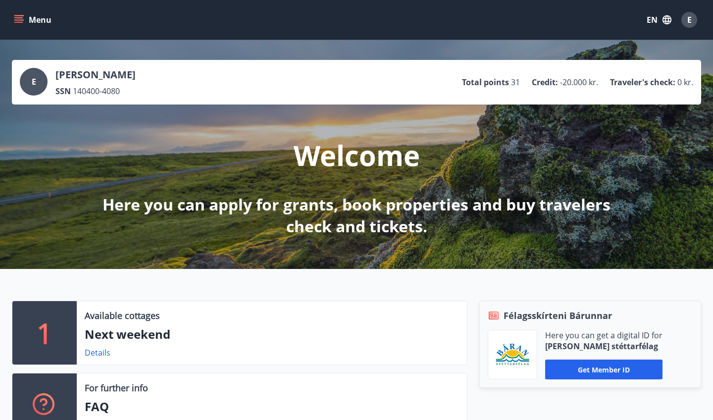
click at [688, 16] on span "E" at bounding box center [689, 19] width 4 height 11
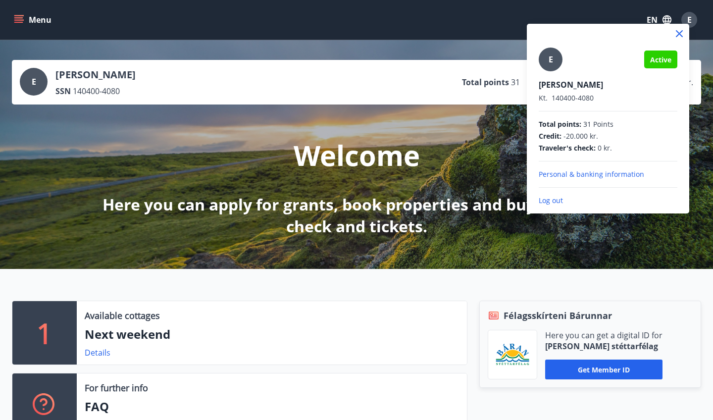
click at [549, 199] on p "Log out" at bounding box center [608, 201] width 139 height 10
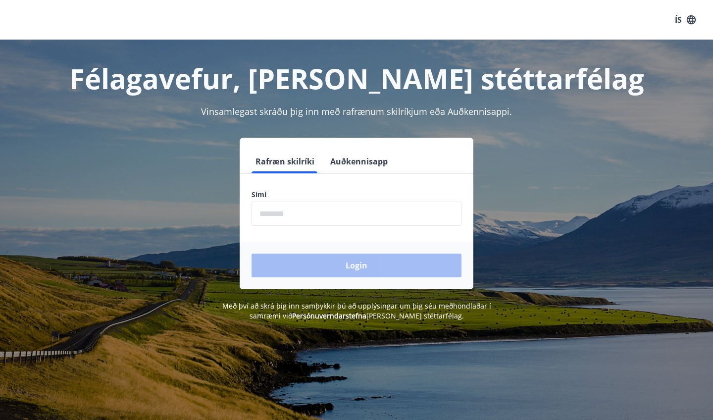
click at [361, 212] on input "phone" at bounding box center [357, 214] width 210 height 24
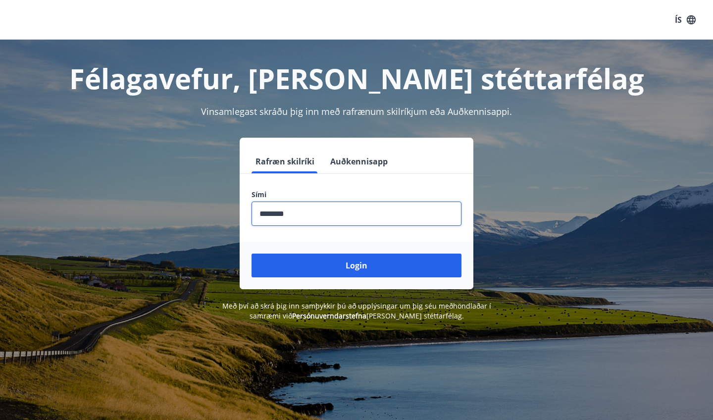
type input "********"
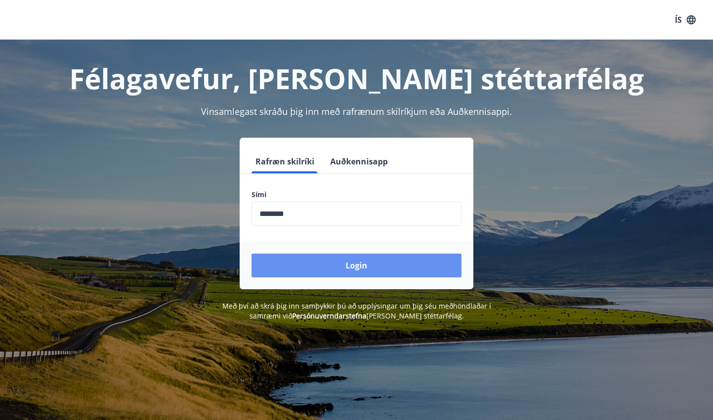
click at [372, 273] on button "Login" at bounding box center [357, 266] width 210 height 24
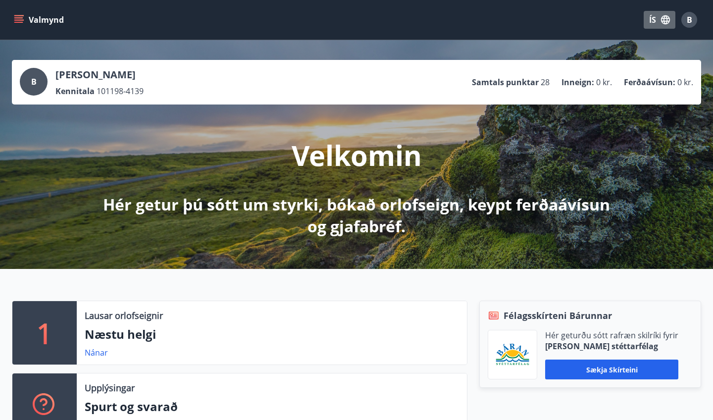
click at [659, 24] on button "ÍS" at bounding box center [660, 20] width 32 height 18
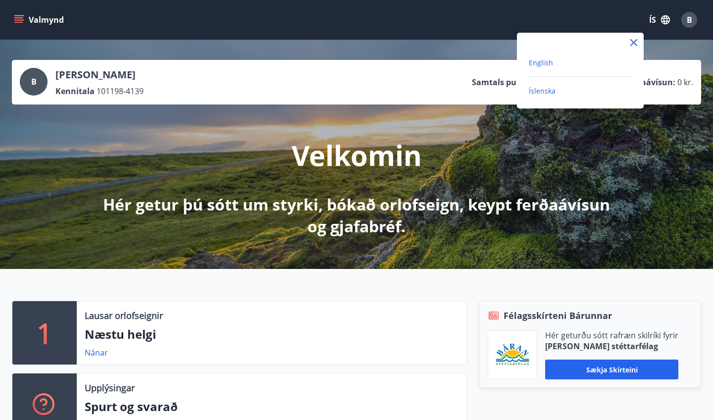
click at [550, 63] on span "English" at bounding box center [541, 62] width 24 height 9
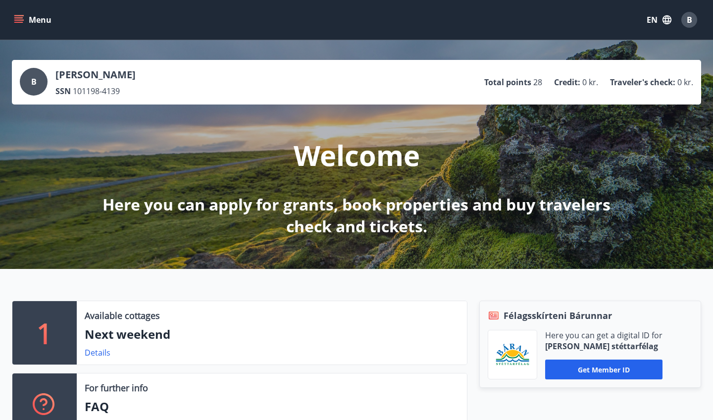
click at [584, 79] on span "0 kr." at bounding box center [590, 82] width 16 height 11
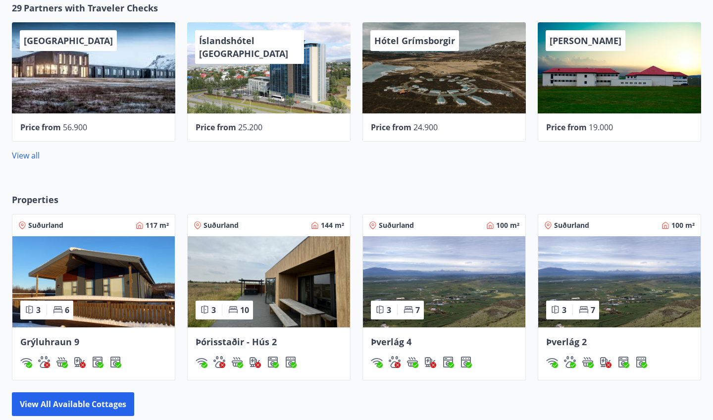
scroll to position [478, 0]
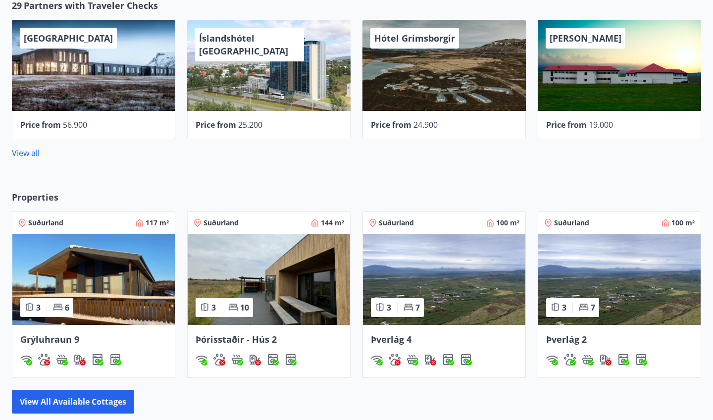
click at [209, 275] on img at bounding box center [269, 279] width 162 height 91
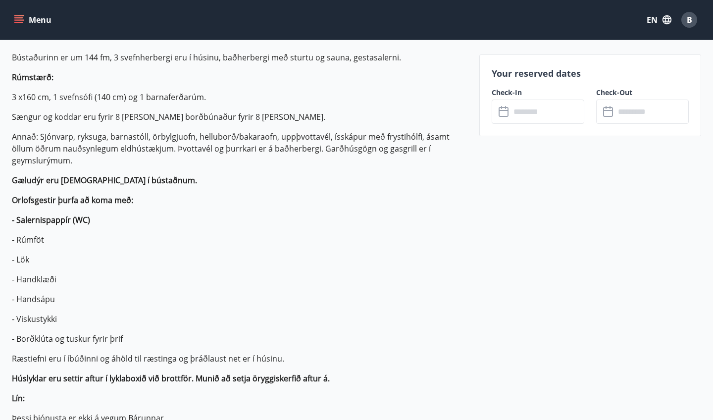
scroll to position [314, 0]
click at [550, 114] on input "text" at bounding box center [548, 112] width 74 height 24
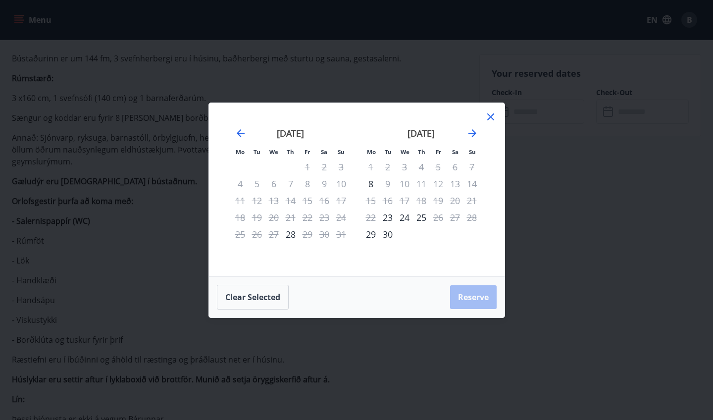
click at [491, 119] on icon at bounding box center [491, 117] width 12 height 12
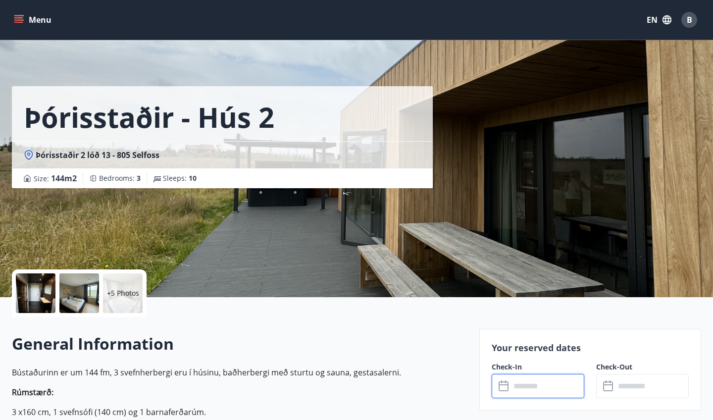
scroll to position [0, 0]
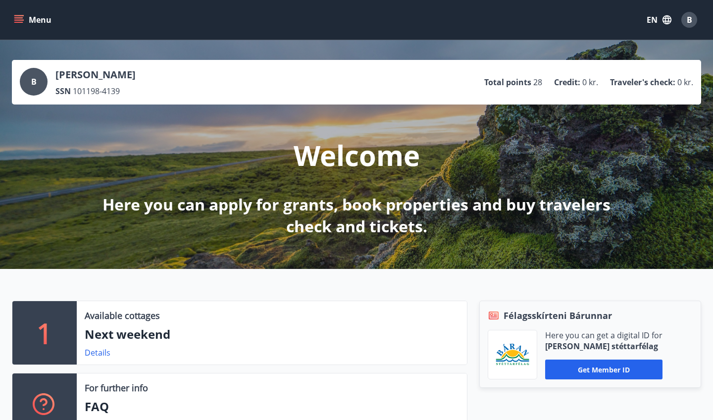
click at [22, 14] on button "Menu" at bounding box center [34, 20] width 44 height 18
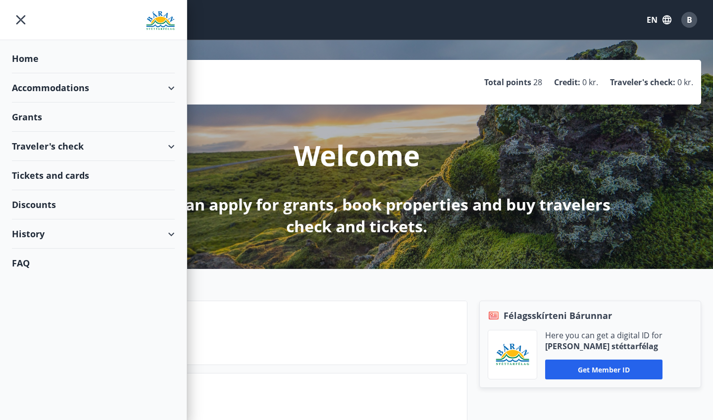
click at [51, 92] on div "Accommodations" at bounding box center [93, 87] width 163 height 29
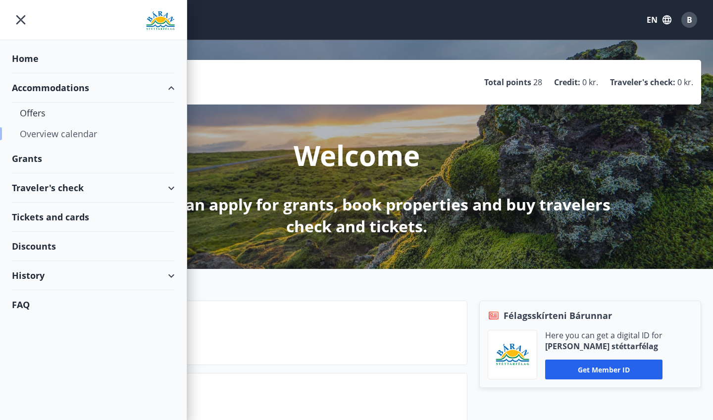
click at [44, 136] on div "Overview calendar" at bounding box center [93, 133] width 147 height 21
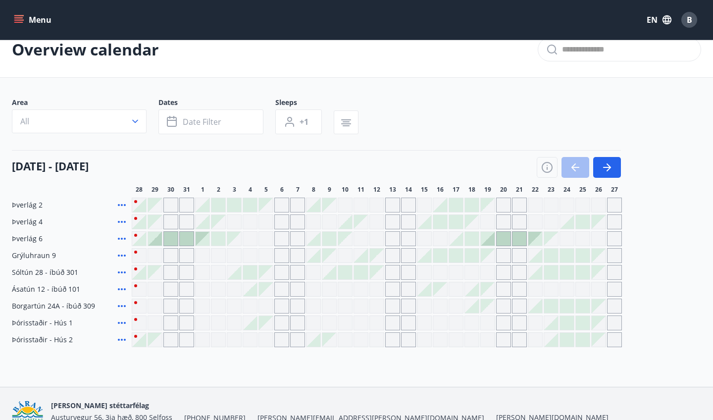
scroll to position [21, 0]
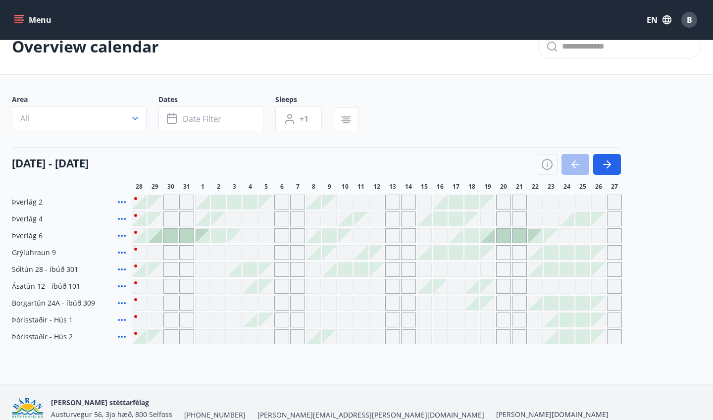
click at [257, 321] on div at bounding box center [250, 320] width 15 height 15
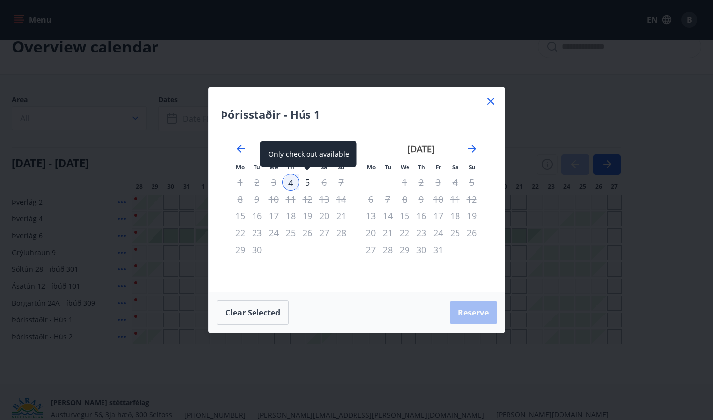
click at [306, 182] on div "5" at bounding box center [307, 182] width 17 height 17
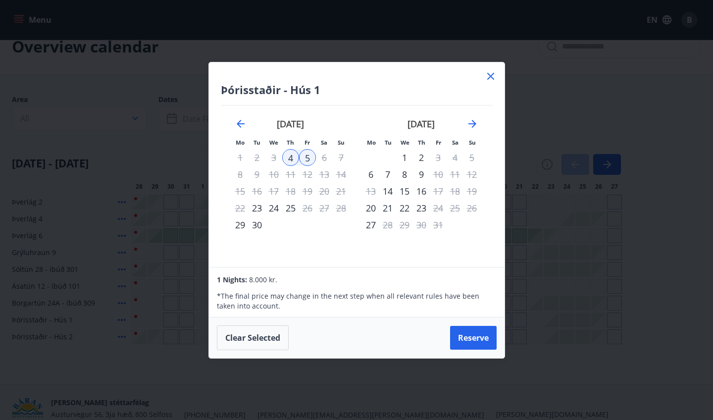
click at [492, 72] on icon at bounding box center [491, 76] width 12 height 12
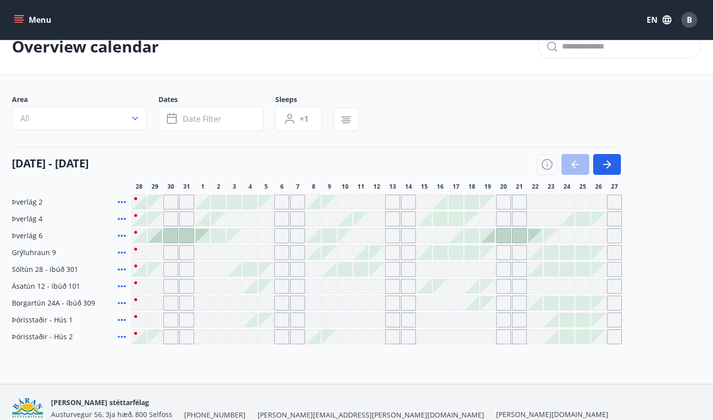
click at [280, 217] on div "Grey days are not available" at bounding box center [281, 218] width 15 height 15
click at [295, 158] on div "28 August - 27 September" at bounding box center [316, 161] width 609 height 28
click at [205, 205] on div at bounding box center [203, 202] width 14 height 14
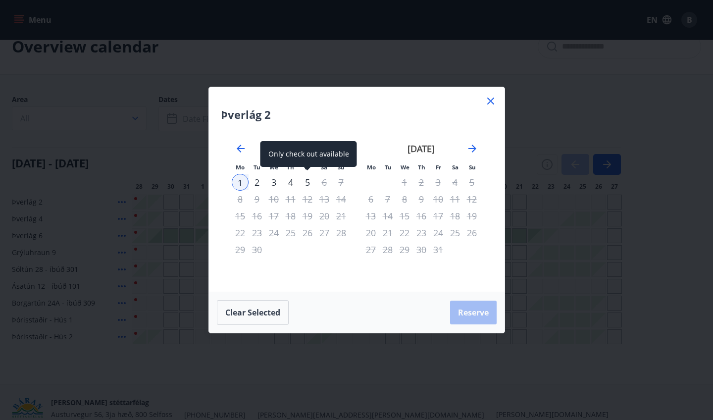
click at [304, 182] on div "5" at bounding box center [307, 182] width 17 height 17
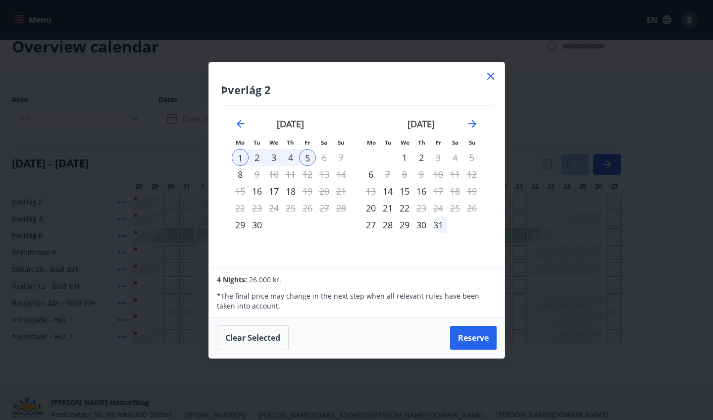
click at [488, 74] on icon at bounding box center [490, 76] width 7 height 7
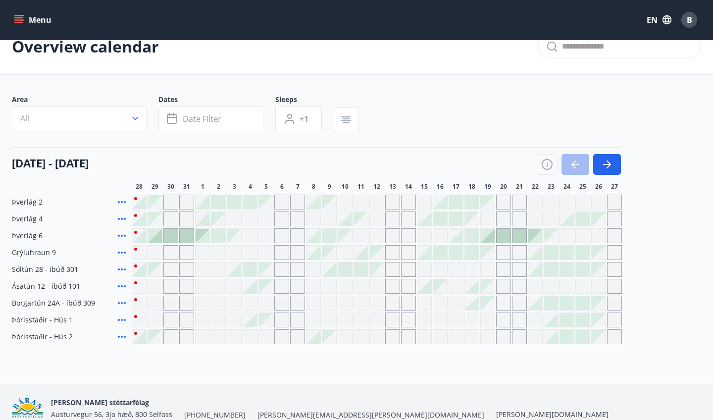
click at [142, 239] on div at bounding box center [139, 236] width 14 height 14
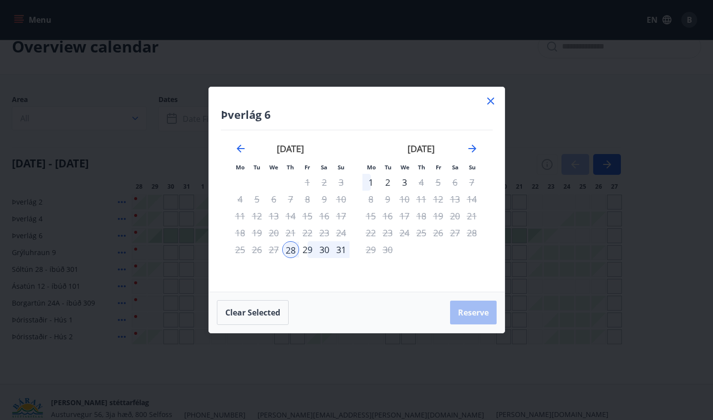
click at [488, 101] on icon at bounding box center [491, 101] width 12 height 12
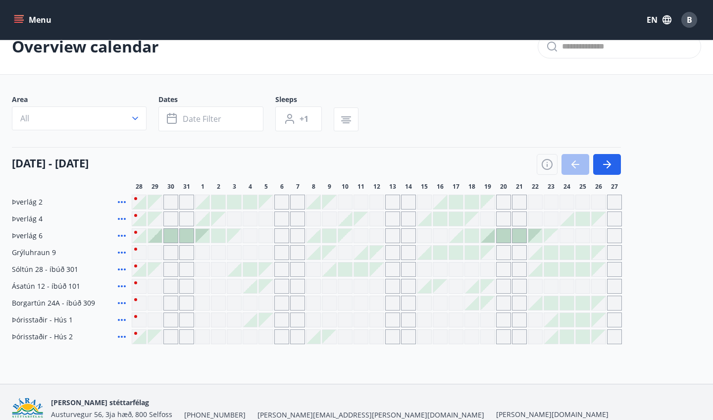
click at [158, 238] on div at bounding box center [155, 236] width 14 height 14
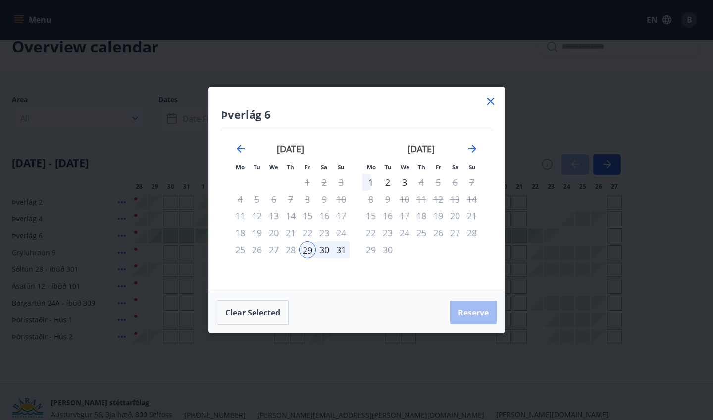
click at [406, 185] on div "3" at bounding box center [404, 182] width 17 height 17
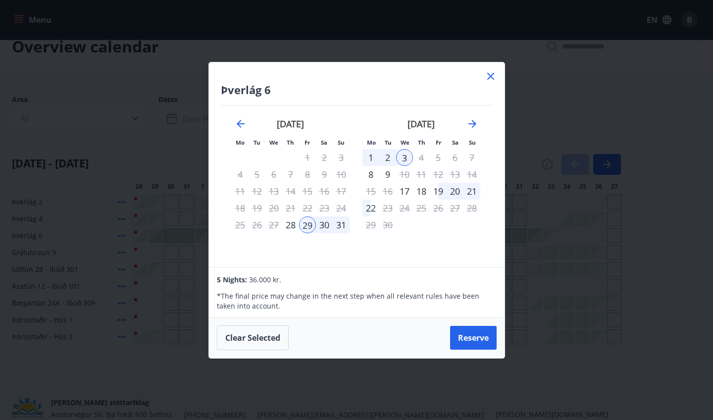
click at [486, 79] on icon at bounding box center [491, 76] width 12 height 12
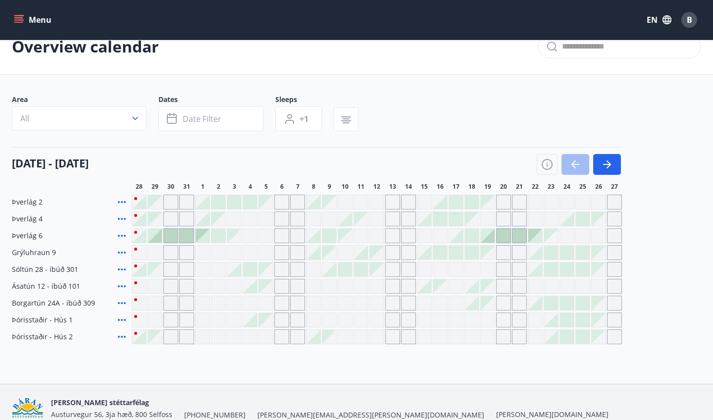
click at [265, 316] on div "Grey days are not available" at bounding box center [266, 320] width 14 height 14
click at [265, 318] on div "Grey days are not available" at bounding box center [266, 320] width 14 height 14
click at [256, 322] on div at bounding box center [250, 320] width 14 height 14
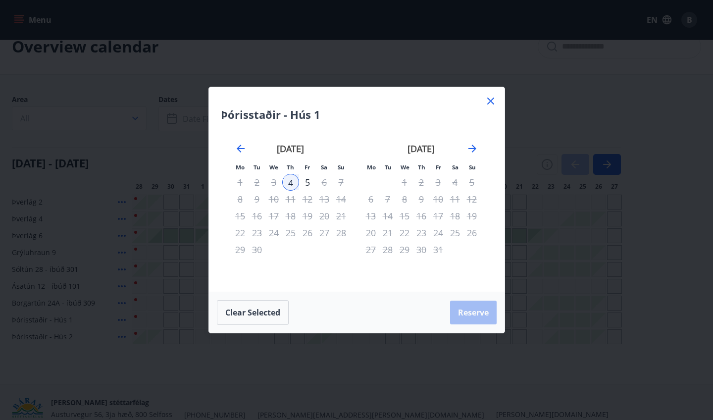
click at [492, 101] on icon at bounding box center [491, 101] width 12 height 12
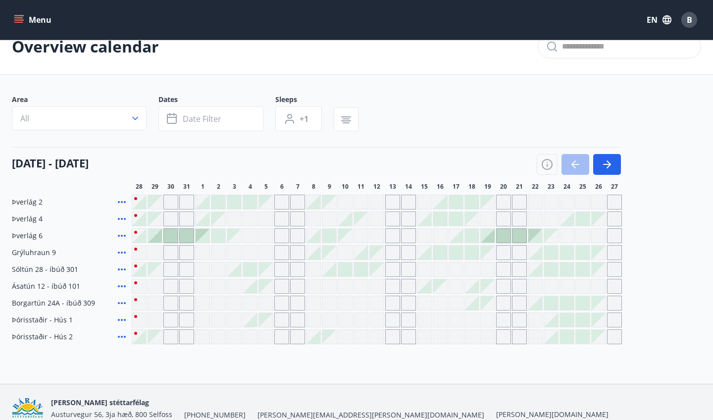
click at [435, 94] on main "Overview calendar Area All Dates Date filter Sleeps +1 28 August - 27 September…" at bounding box center [356, 181] width 713 height 325
click at [443, 101] on div "Area All Dates Date filter Sleeps +1" at bounding box center [356, 115] width 689 height 41
